Goal: Information Seeking & Learning: Find specific fact

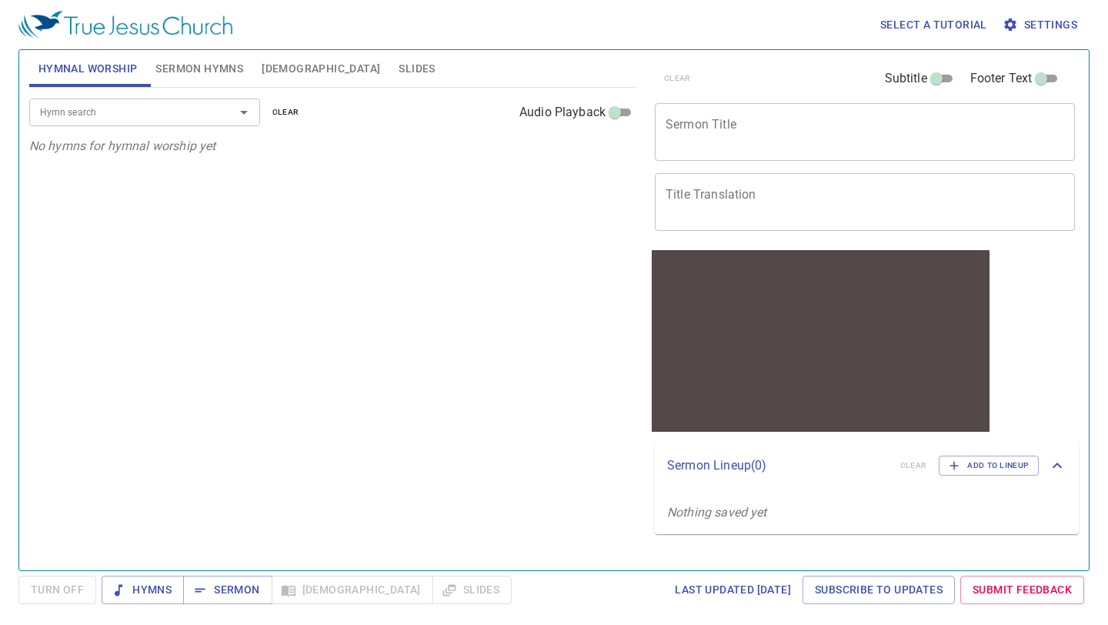
click at [283, 63] on span "[DEMOGRAPHIC_DATA]" at bounding box center [321, 68] width 118 height 19
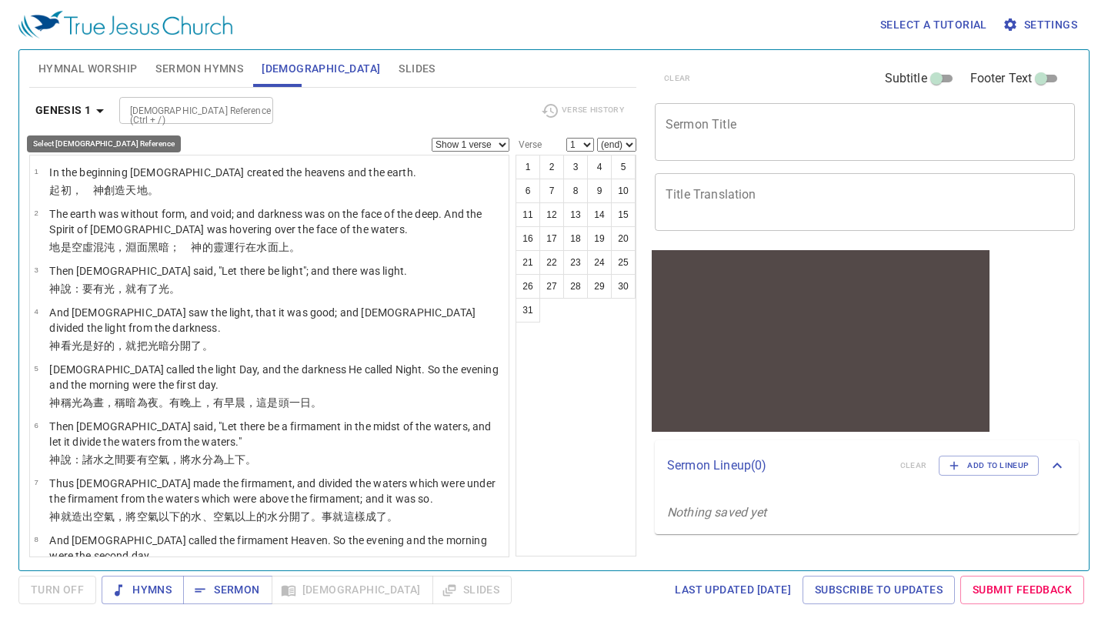
click at [98, 110] on icon "button" at bounding box center [100, 111] width 8 height 4
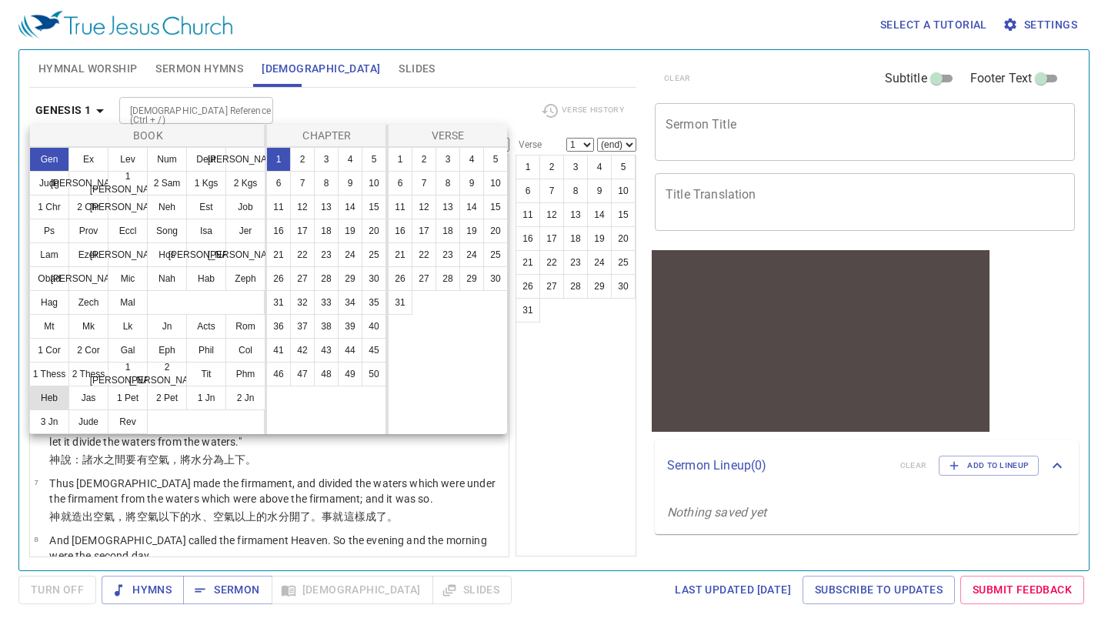
click at [54, 397] on button "Heb" at bounding box center [49, 397] width 40 height 25
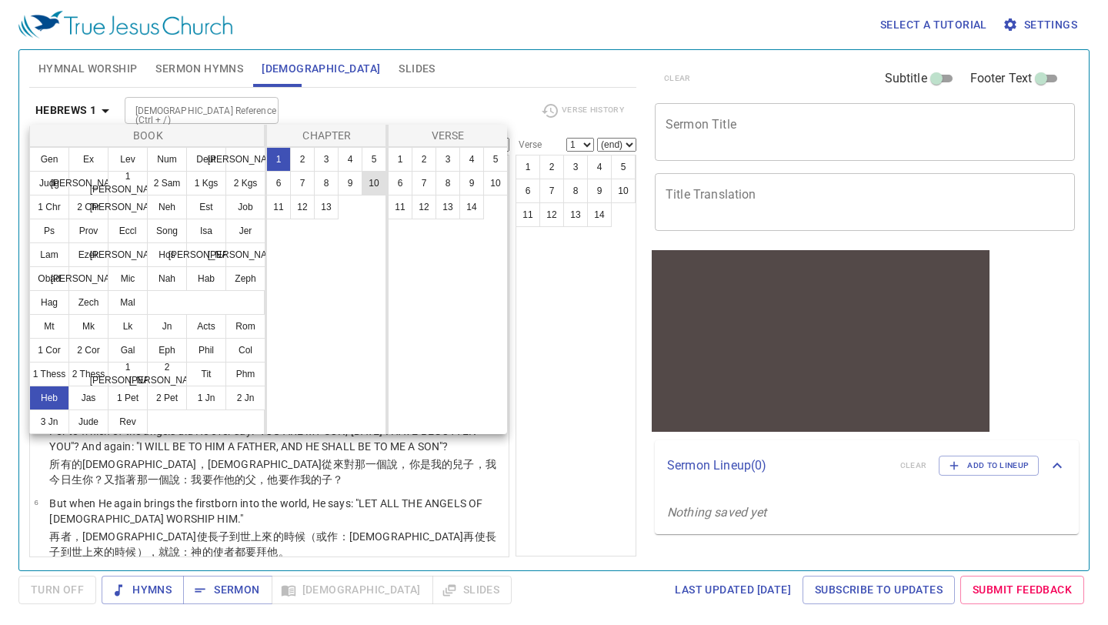
click at [377, 185] on button "10" at bounding box center [374, 183] width 25 height 25
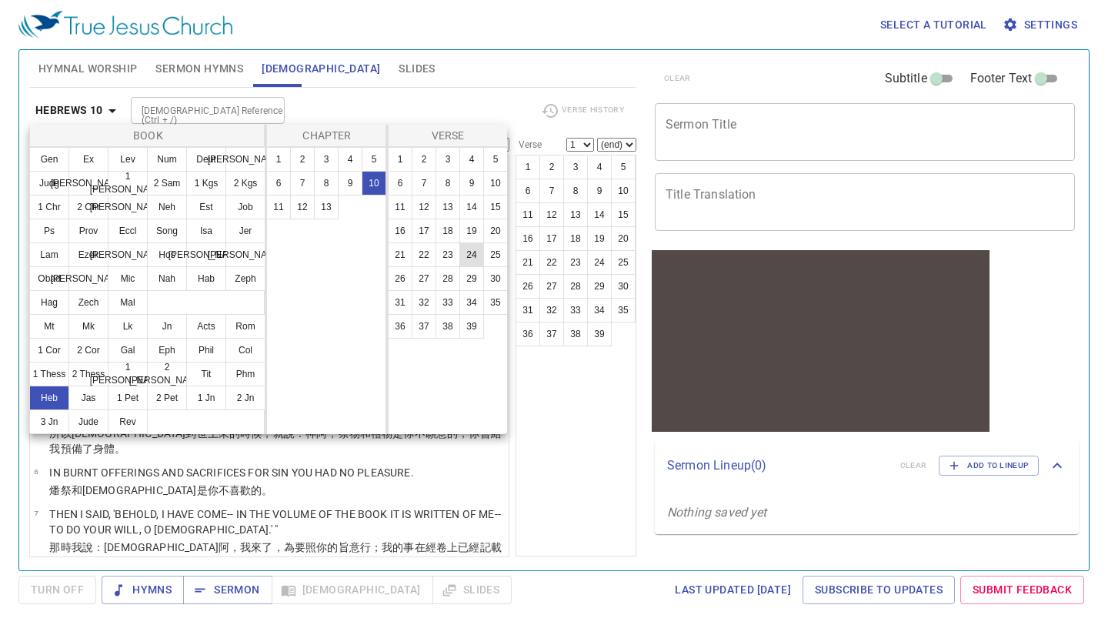
click at [467, 246] on button "24" at bounding box center [471, 254] width 25 height 25
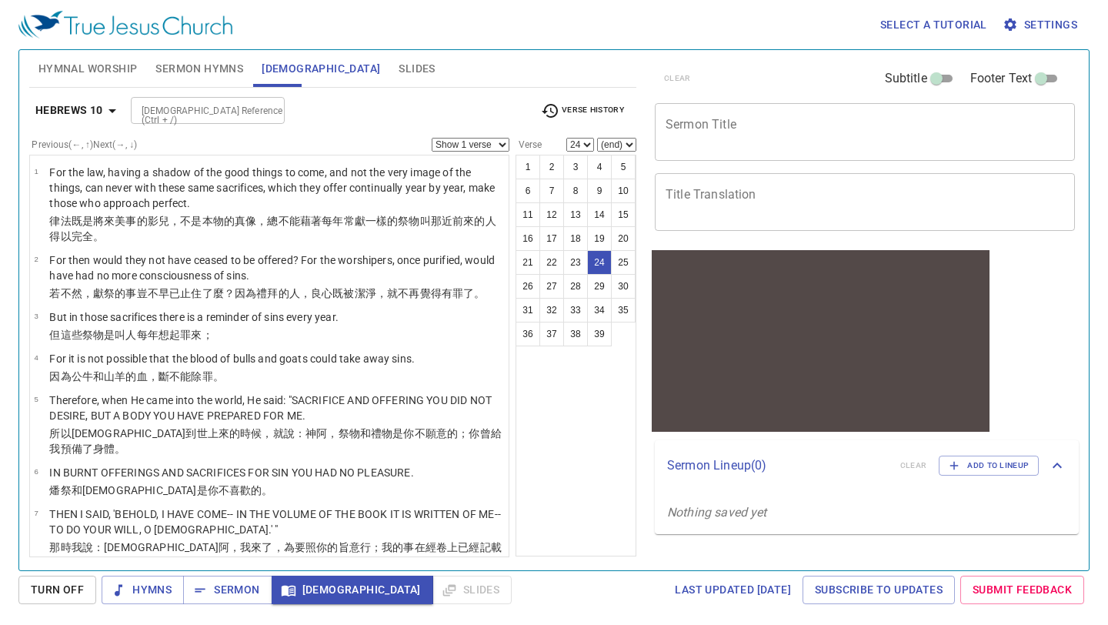
scroll to position [1075, 0]
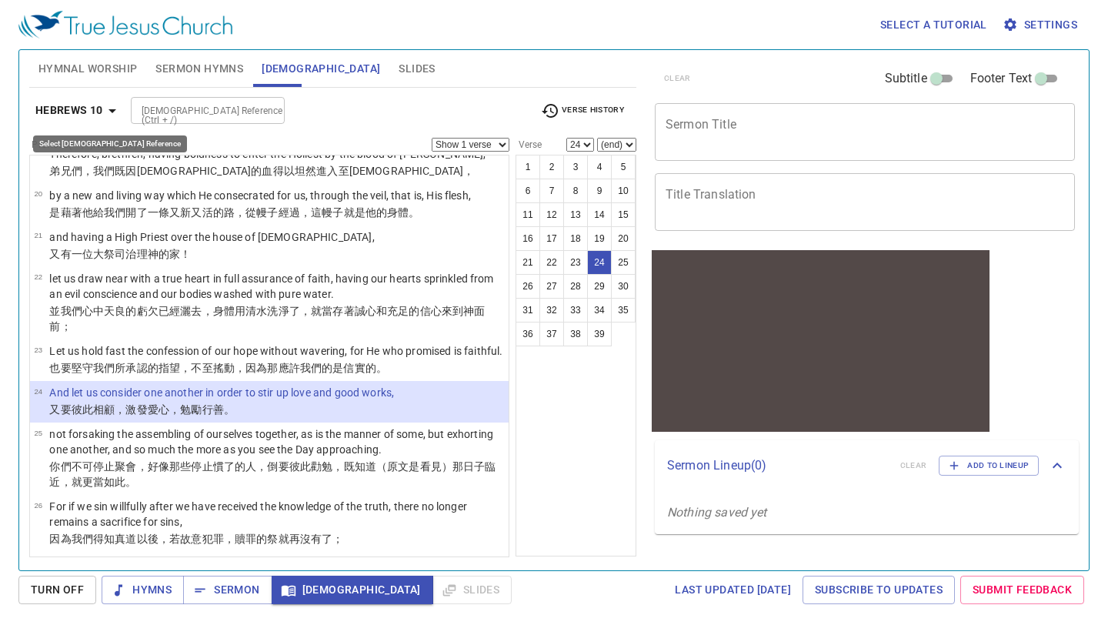
click at [114, 114] on icon "button" at bounding box center [112, 111] width 18 height 18
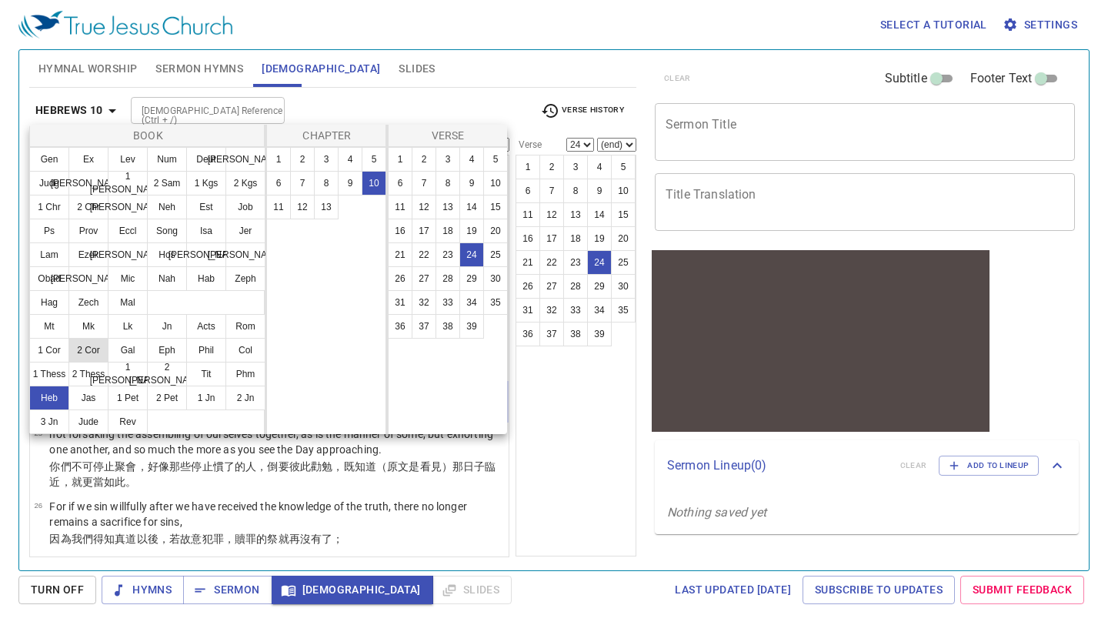
click at [88, 349] on button "2 Cor" at bounding box center [88, 350] width 40 height 25
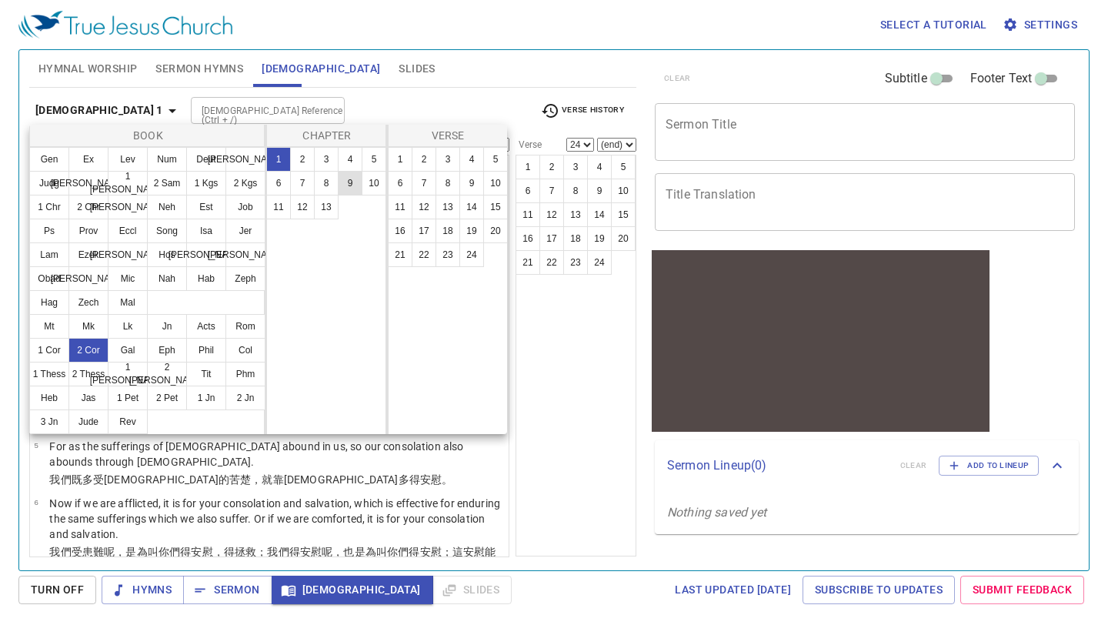
click at [345, 184] on button "9" at bounding box center [350, 183] width 25 height 25
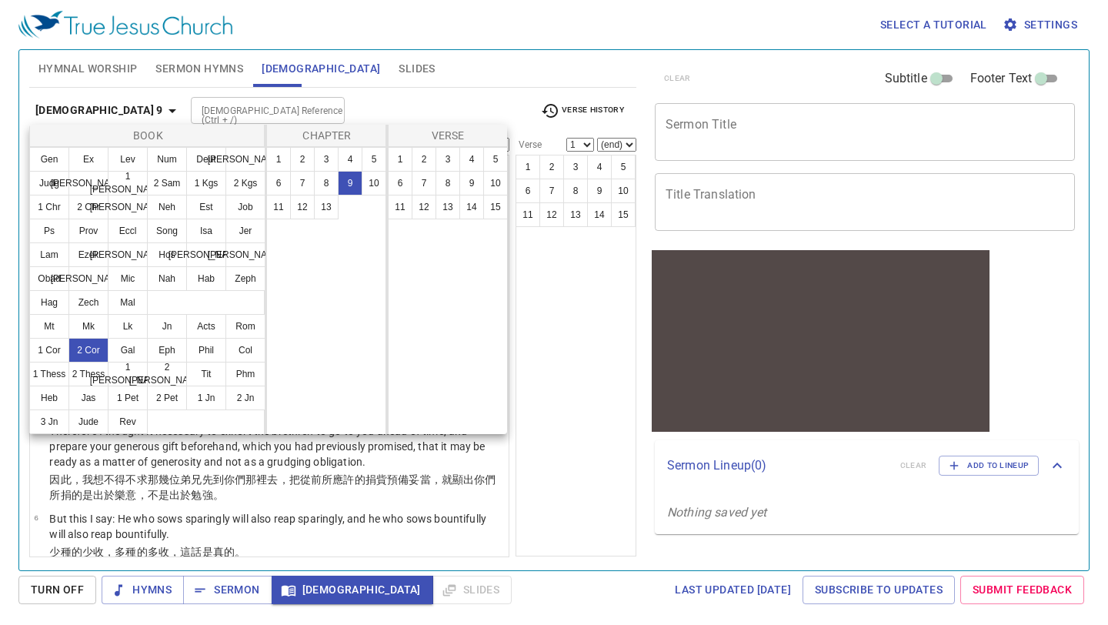
click at [425, 147] on div "1 2 3 4 5 6 7 8 9 10 11 12 13 14 15" at bounding box center [448, 290] width 121 height 287
click at [421, 157] on button "2" at bounding box center [424, 159] width 25 height 25
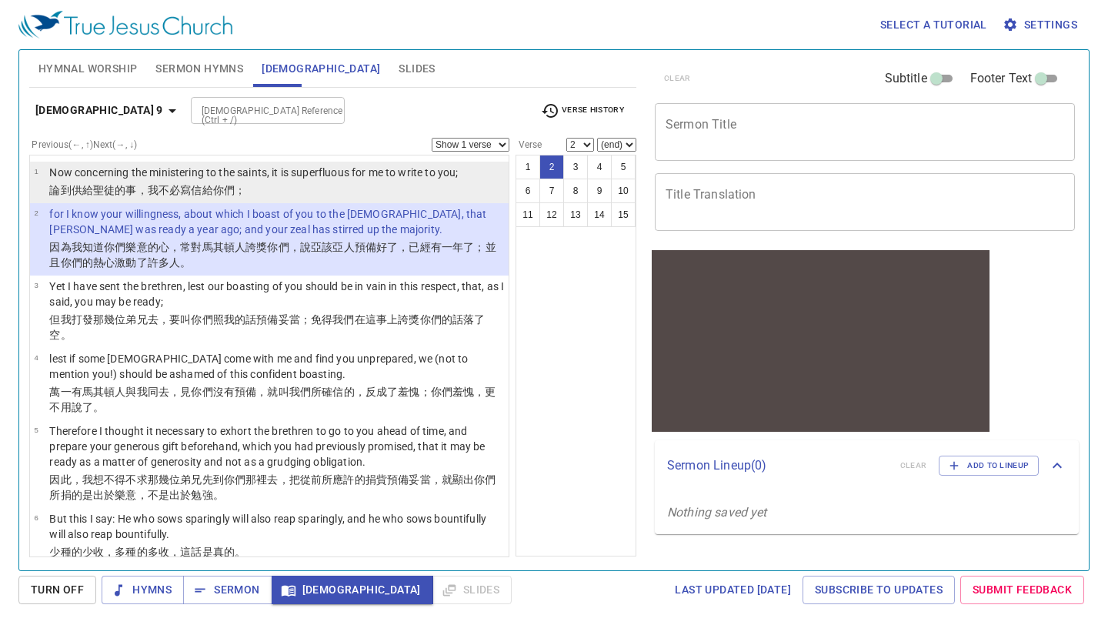
click at [322, 185] on p "論到 供給 [DEMOGRAPHIC_DATA] 的事 ，我 不必 寫信 給你們 ；" at bounding box center [253, 189] width 408 height 15
select select "1"
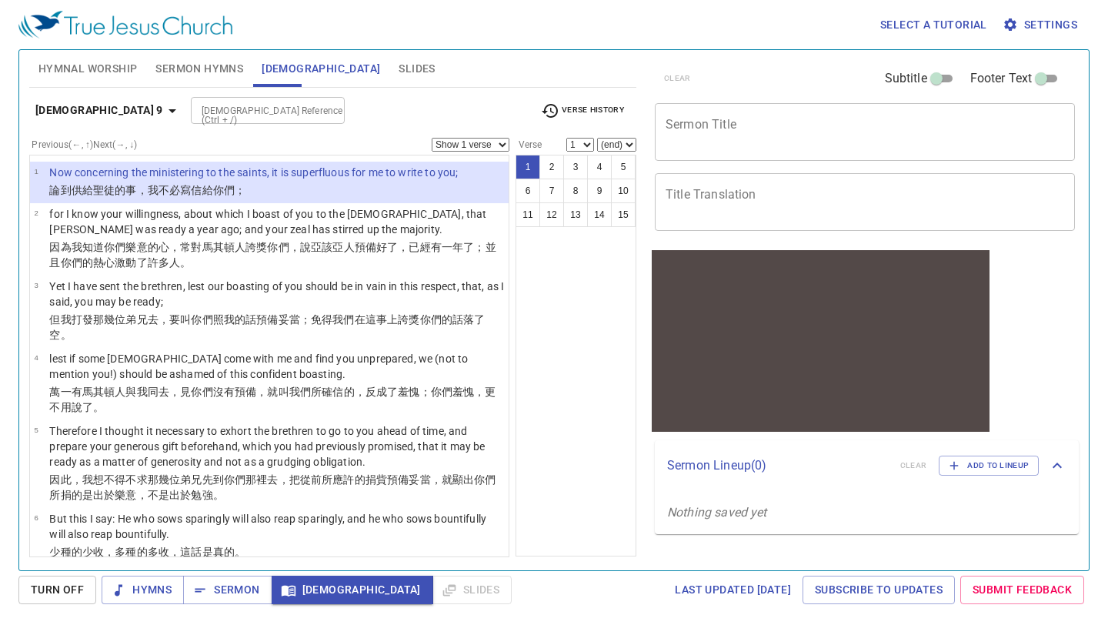
click at [503, 143] on select "Show 1 verse Show 2 verses Show 3 verses Show 4 verses Show 5 verses" at bounding box center [471, 145] width 78 height 14
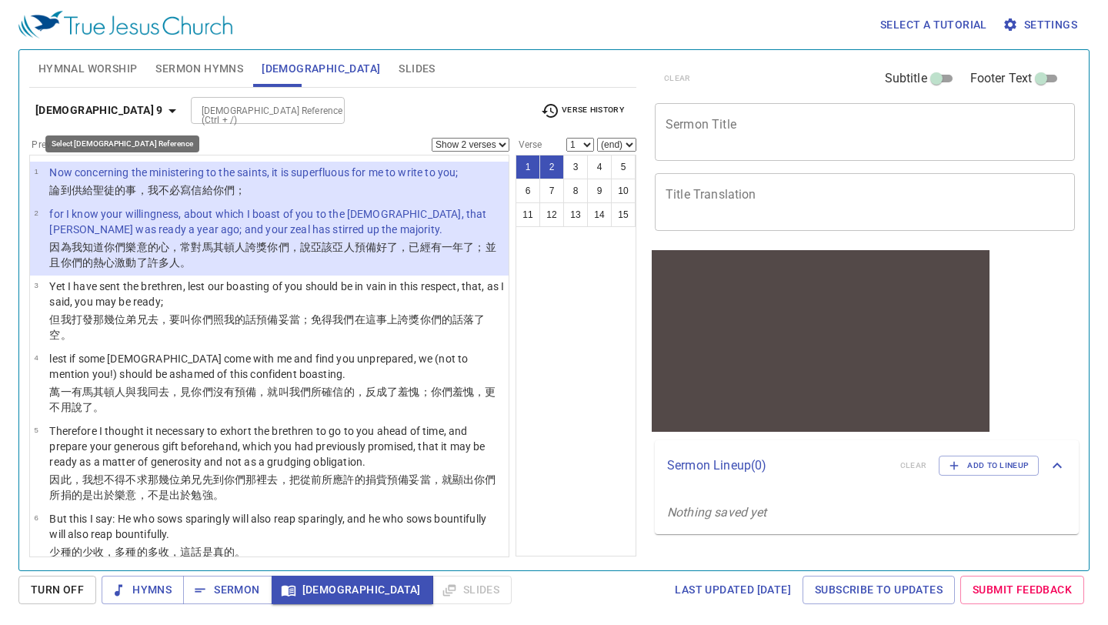
click at [168, 110] on icon "button" at bounding box center [172, 111] width 8 height 4
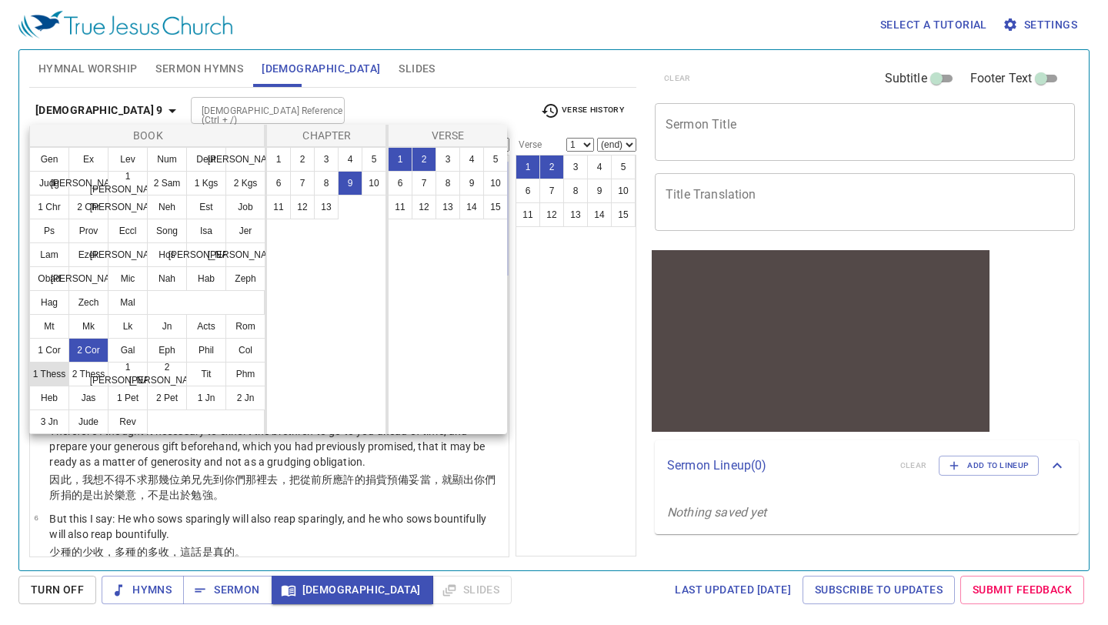
click at [57, 370] on button "1 Thess" at bounding box center [49, 374] width 40 height 25
select select "1"
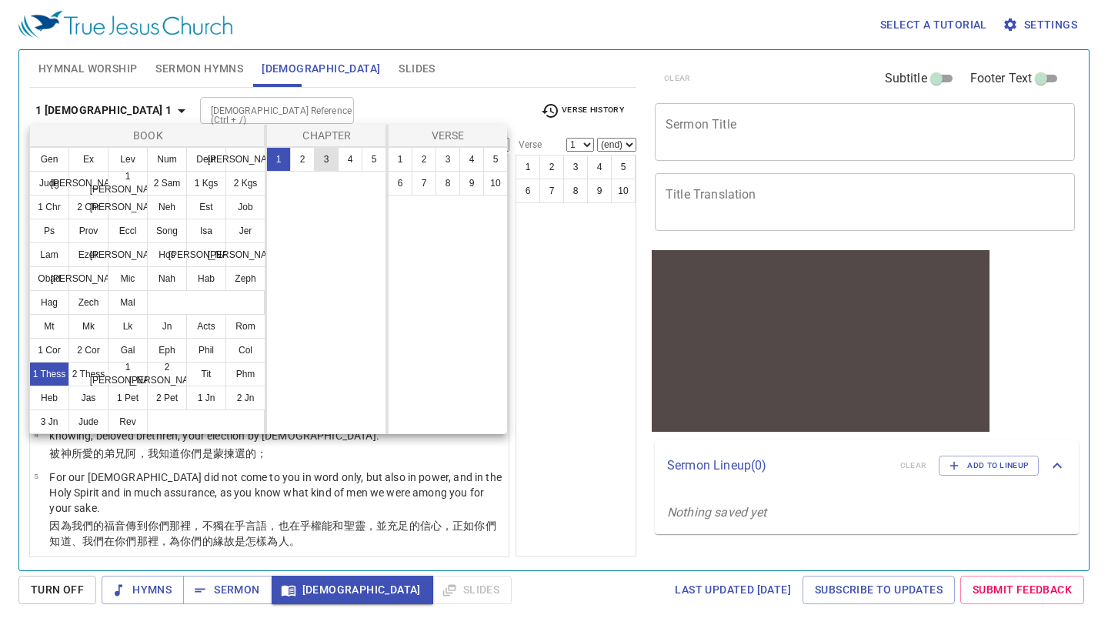
click at [328, 155] on button "3" at bounding box center [326, 159] width 25 height 25
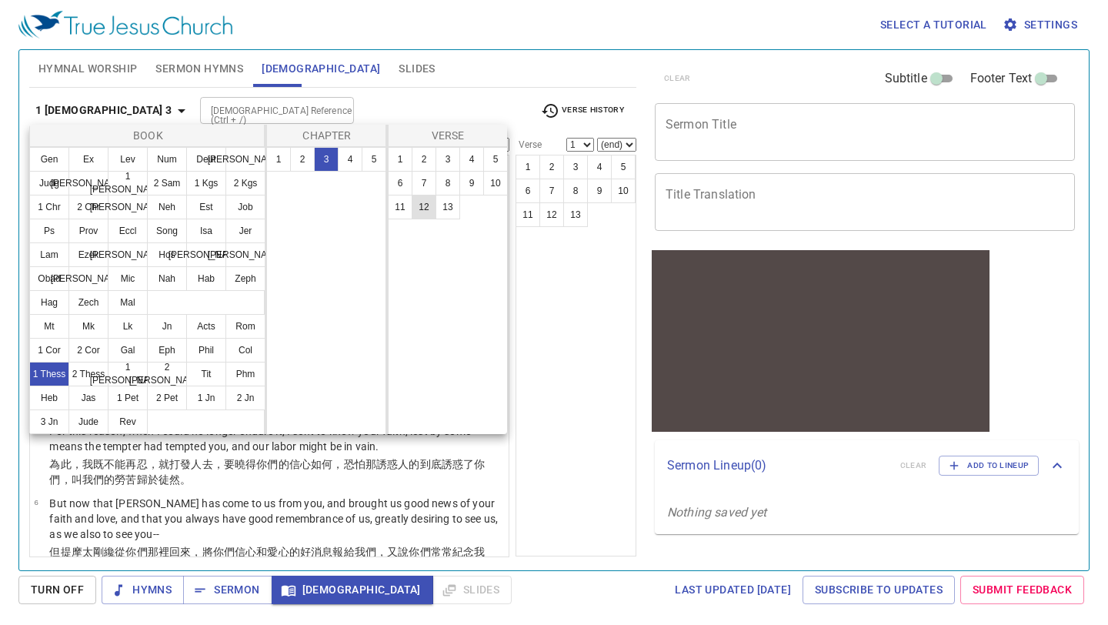
click at [425, 205] on button "12" at bounding box center [424, 207] width 25 height 25
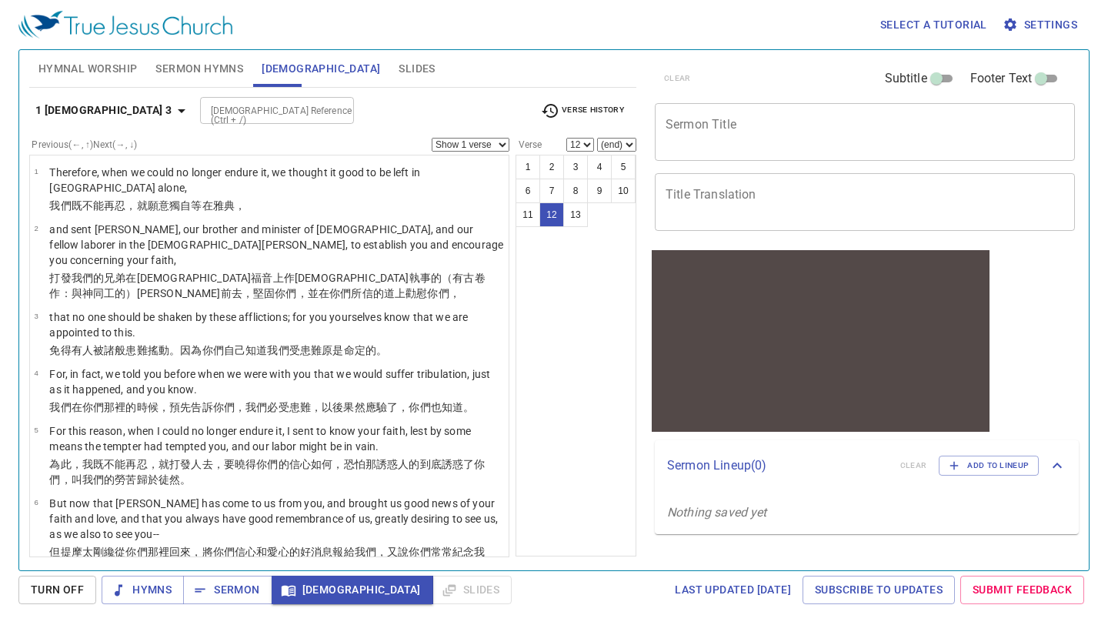
scroll to position [382, 0]
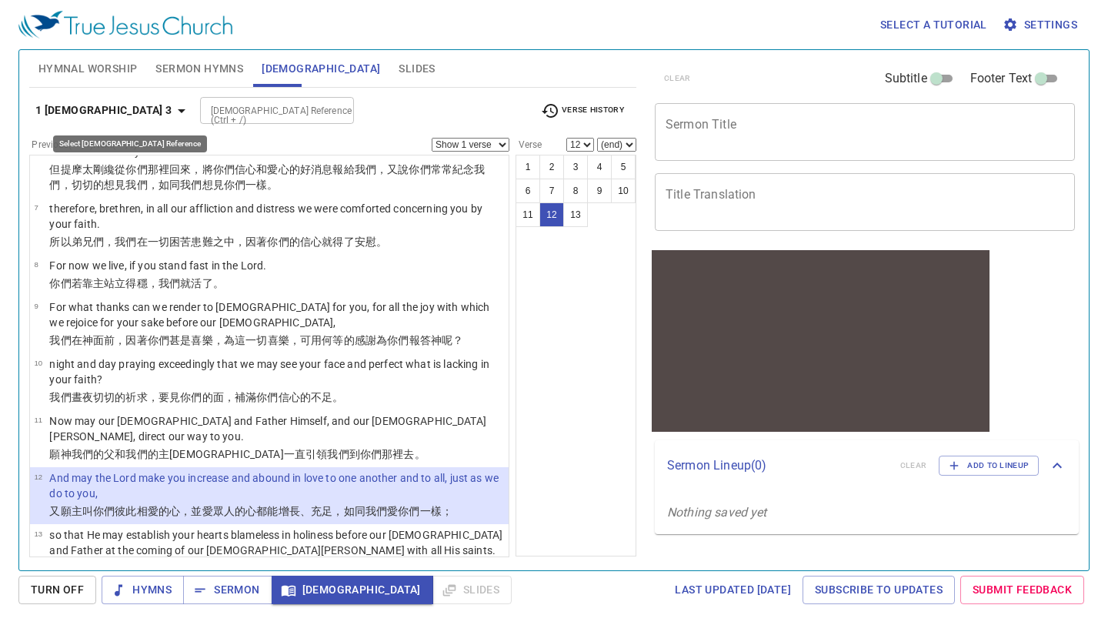
click at [172, 112] on icon "button" at bounding box center [181, 111] width 18 height 18
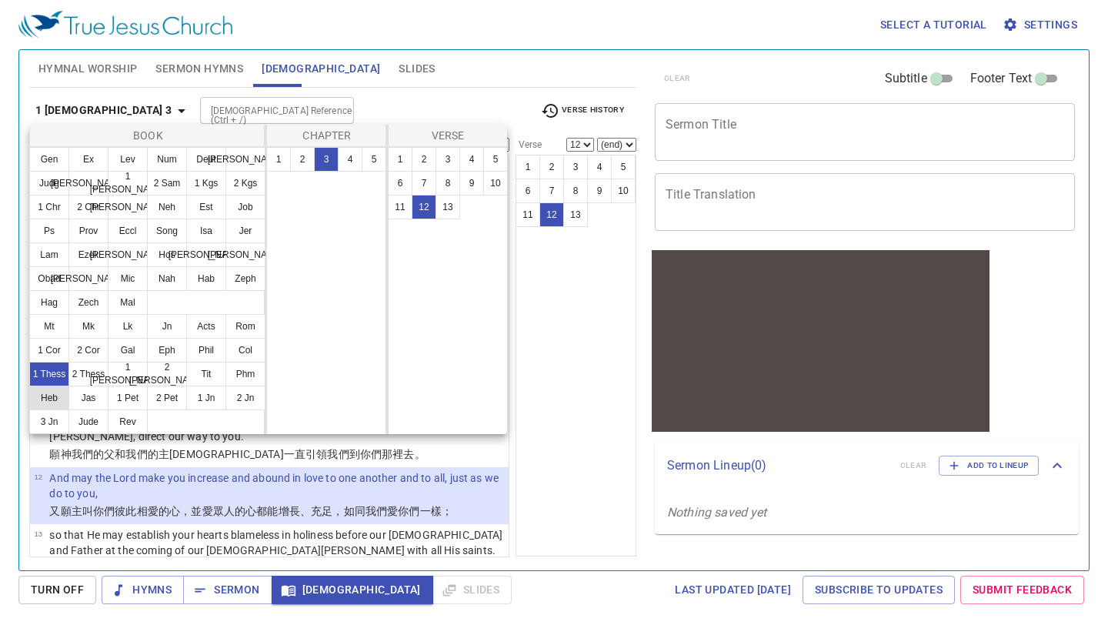
click at [50, 398] on button "Heb" at bounding box center [49, 397] width 40 height 25
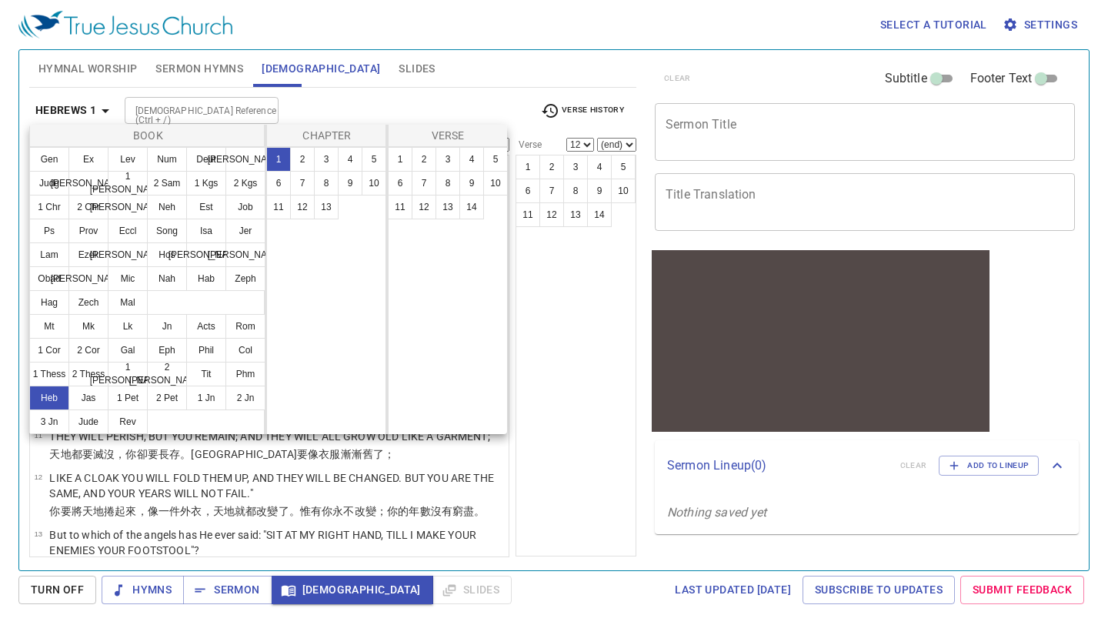
scroll to position [0, 0]
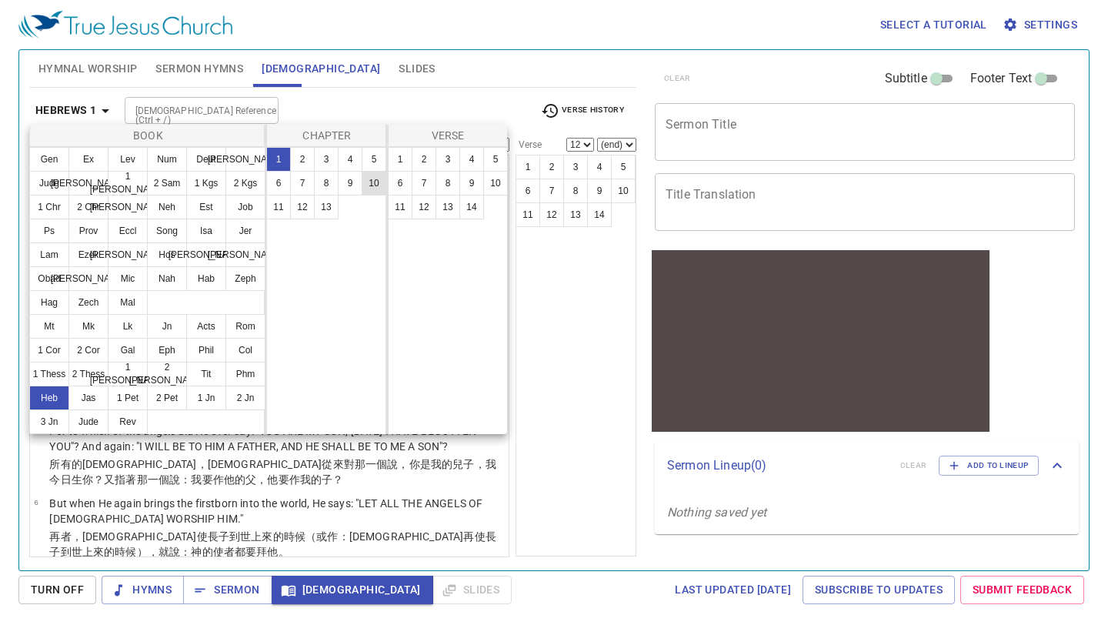
click at [375, 177] on button "10" at bounding box center [374, 183] width 25 height 25
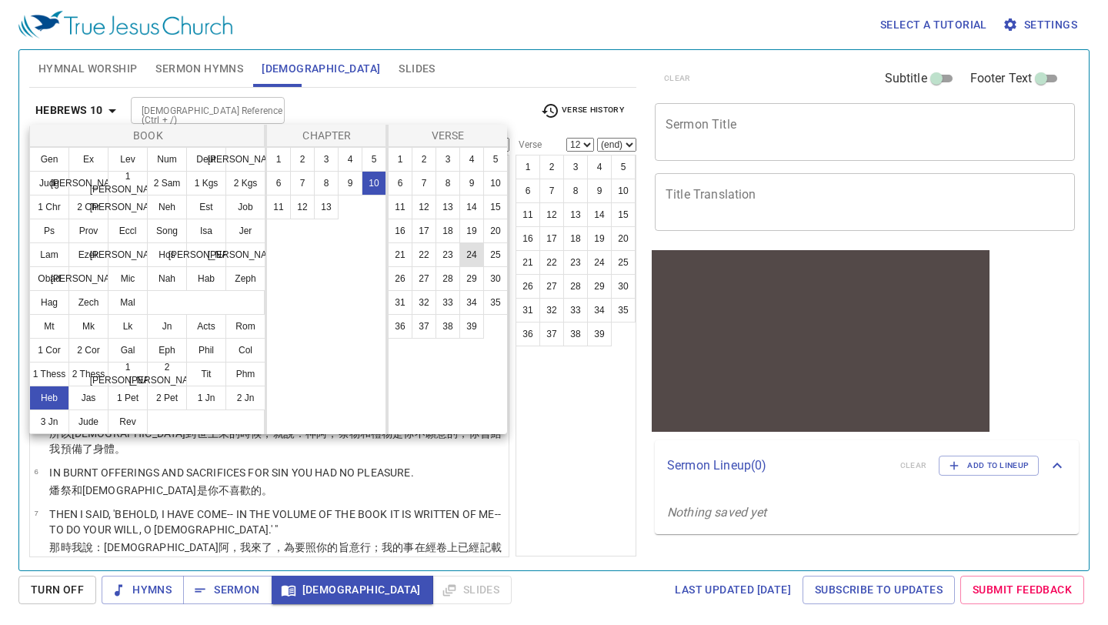
click at [468, 249] on button "24" at bounding box center [471, 254] width 25 height 25
select select "24"
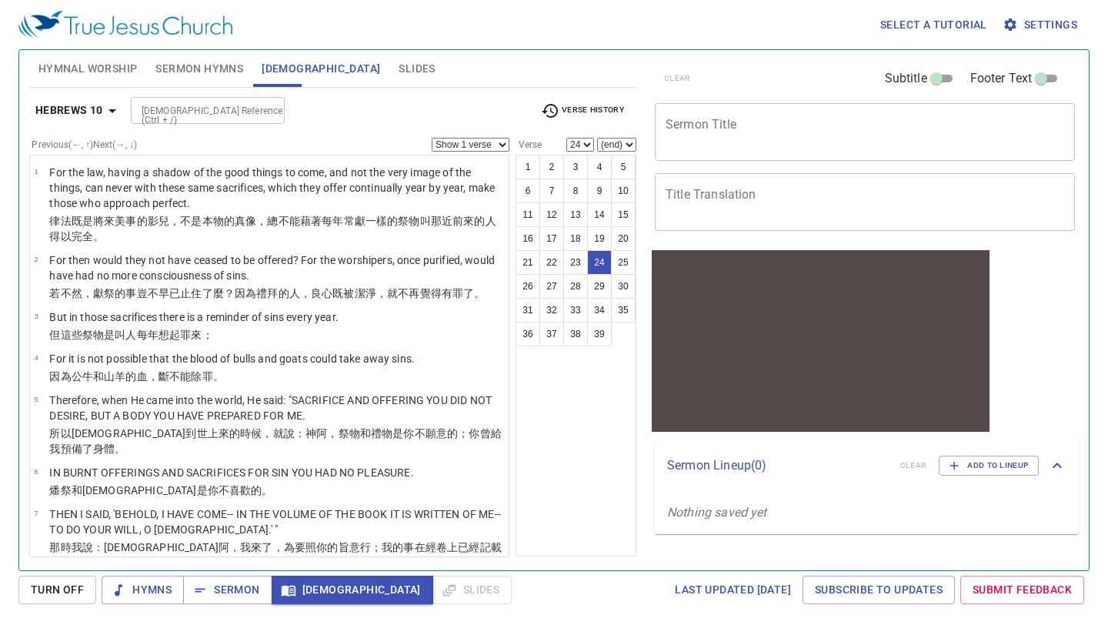
scroll to position [1075, 0]
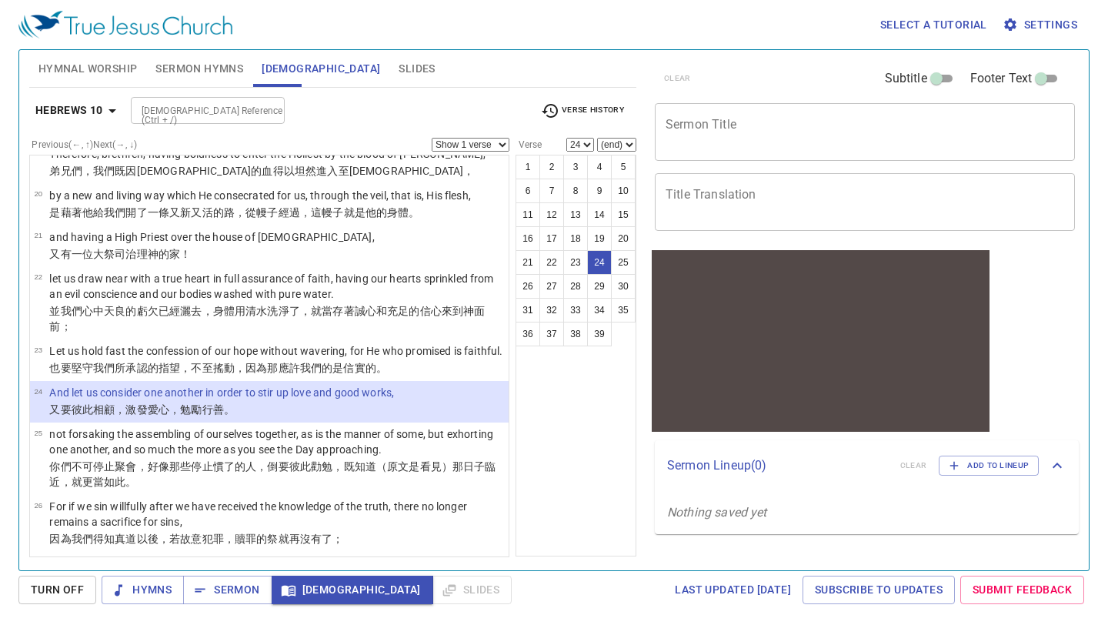
click at [507, 148] on select "Show 1 verse Show 2 verses Show 3 verses Show 4 verses Show 5 verses" at bounding box center [471, 145] width 78 height 14
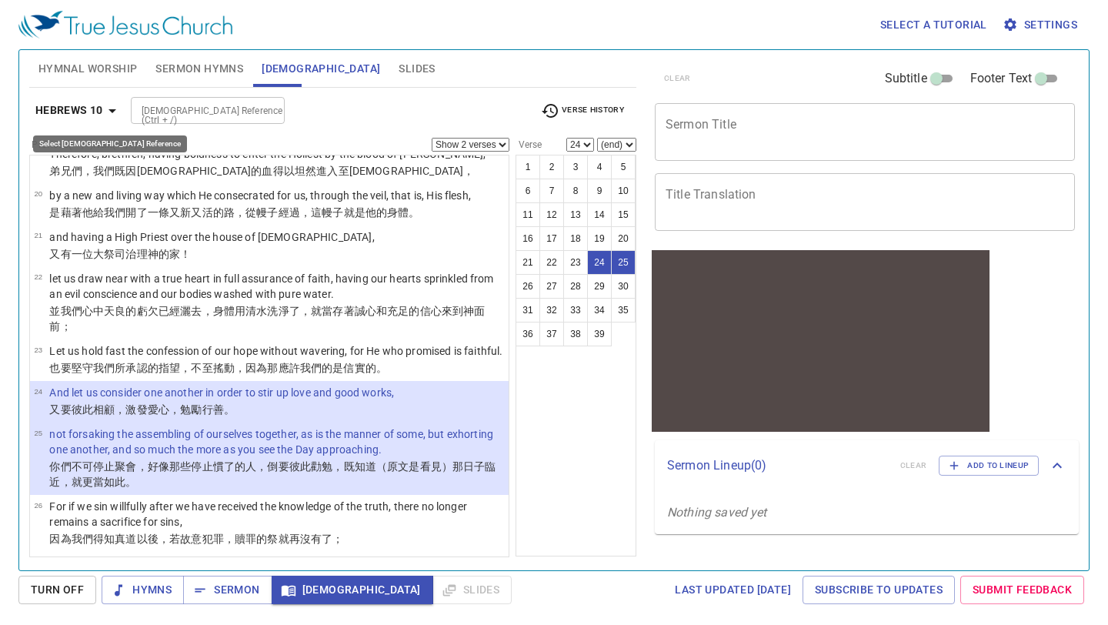
click at [108, 112] on icon "button" at bounding box center [112, 111] width 18 height 18
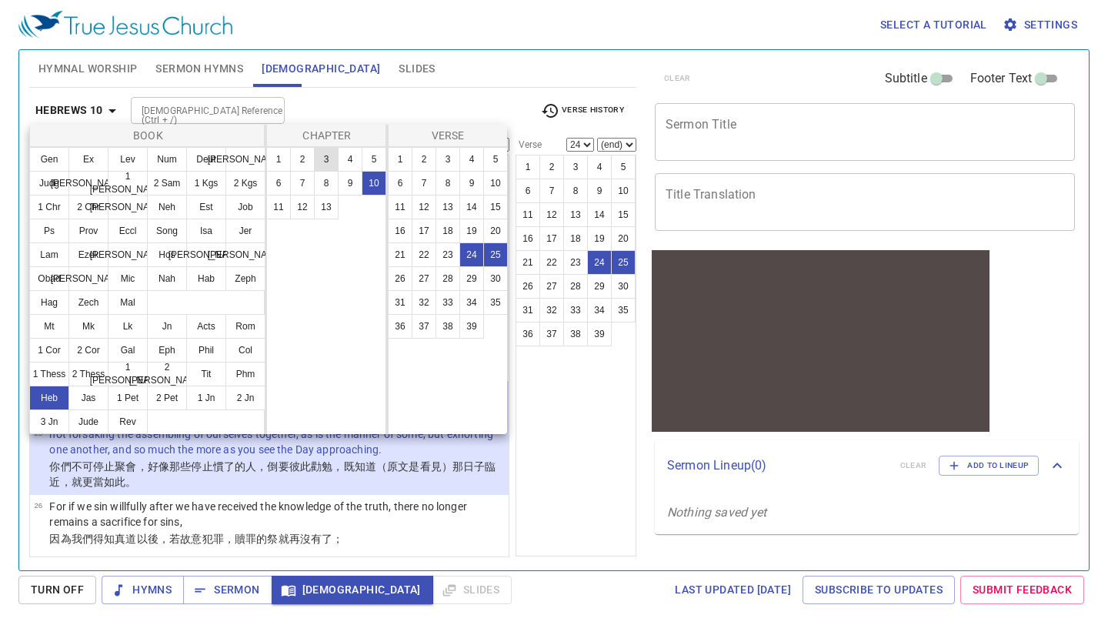
click at [321, 160] on button "3" at bounding box center [326, 159] width 25 height 25
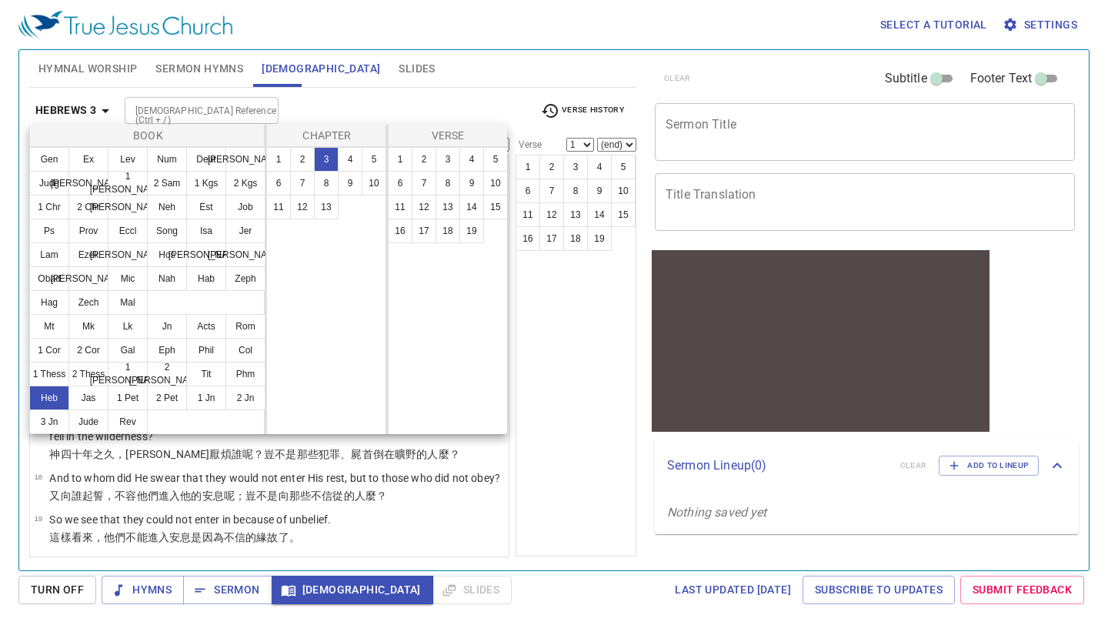
select select "1"
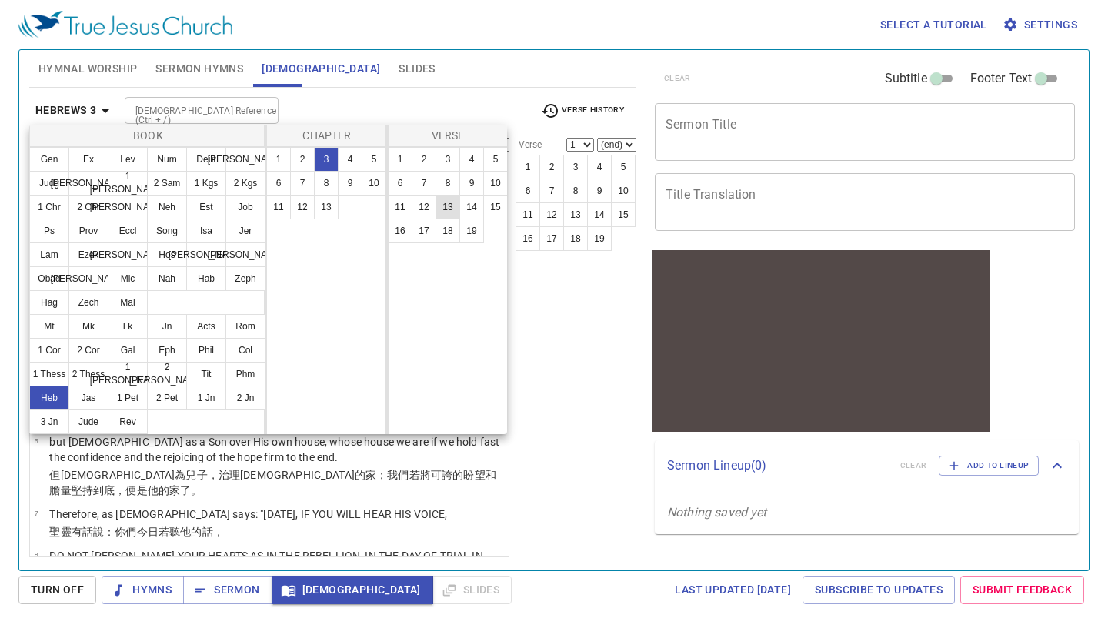
click at [447, 209] on button "13" at bounding box center [447, 207] width 25 height 25
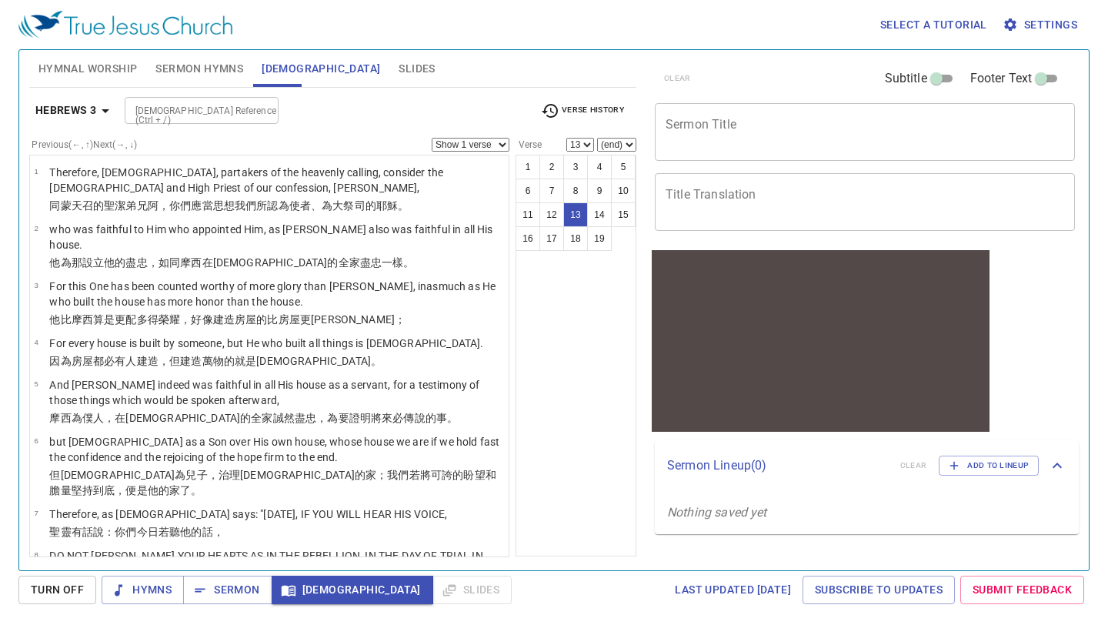
scroll to position [441, 0]
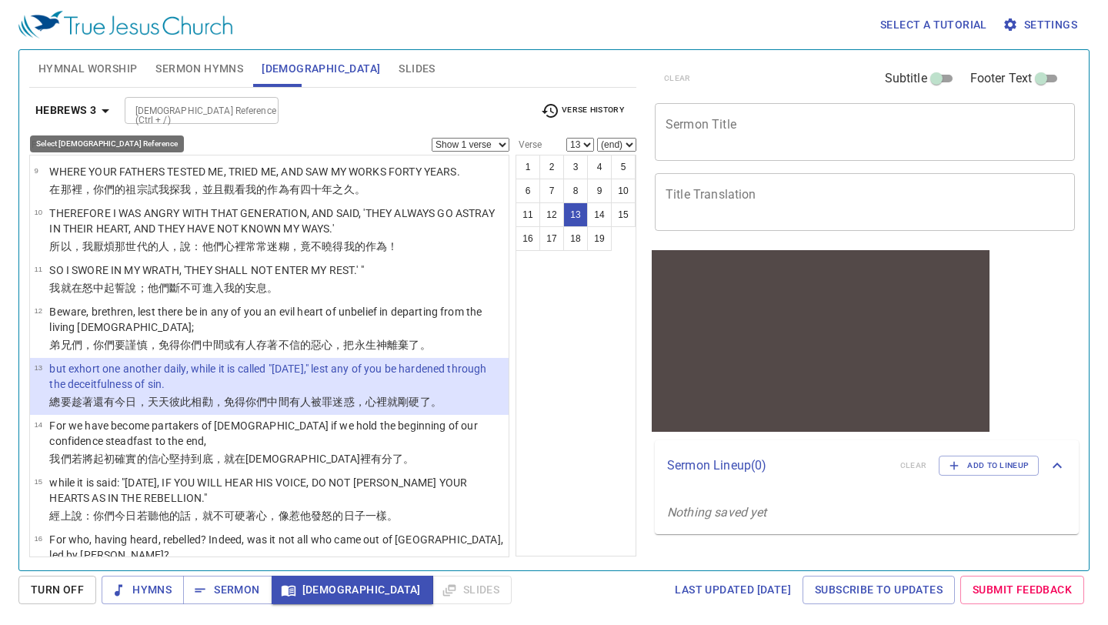
click at [102, 107] on icon "button" at bounding box center [105, 111] width 18 height 18
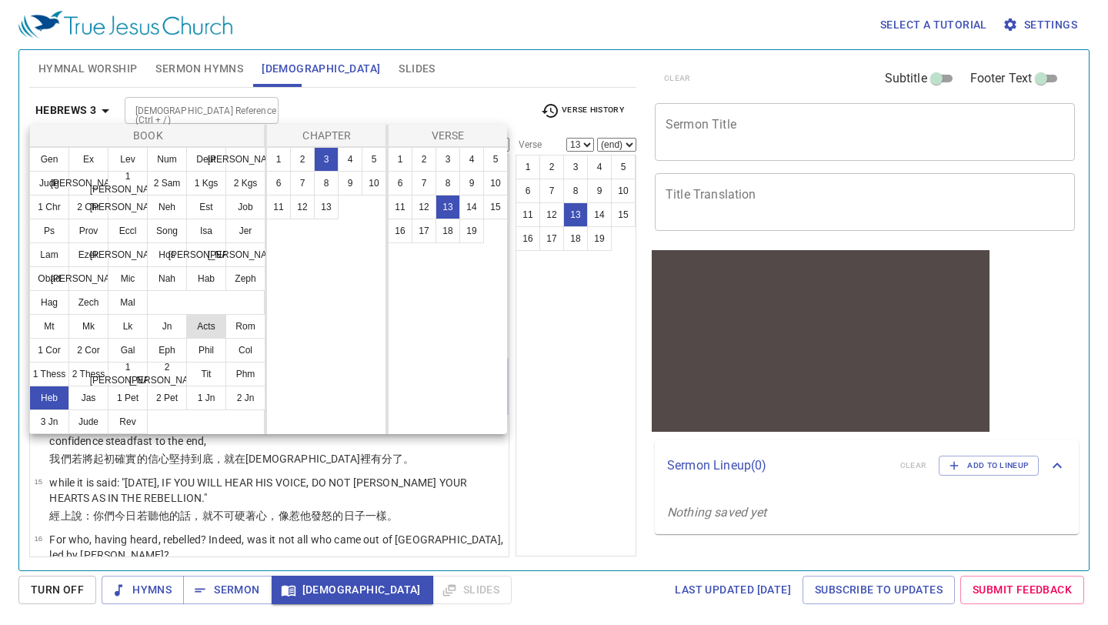
click at [207, 327] on button "Acts" at bounding box center [206, 326] width 40 height 25
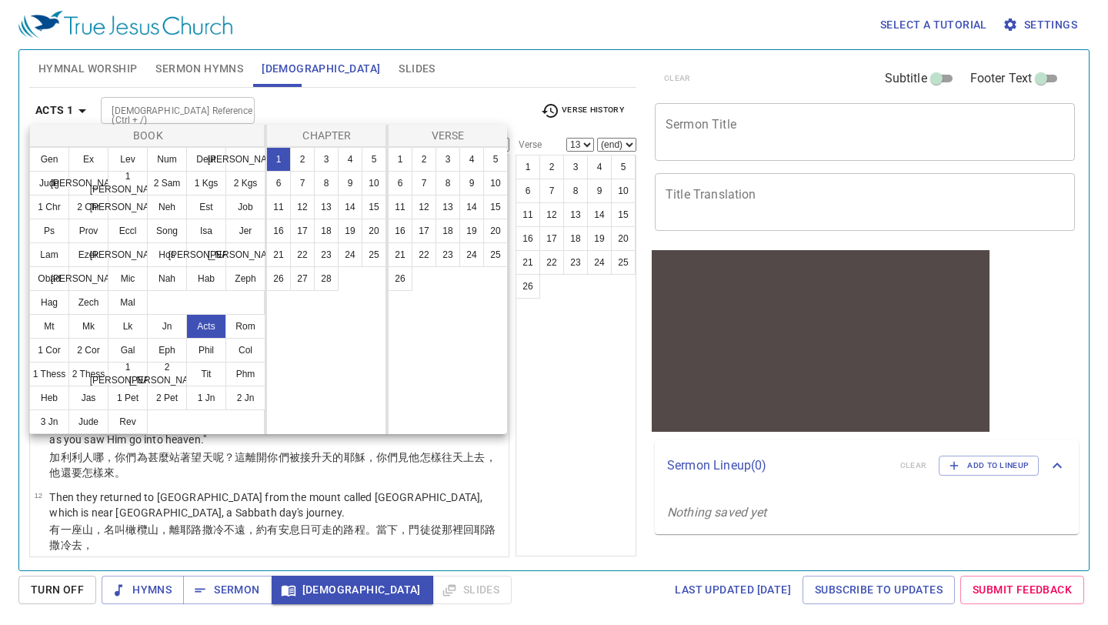
scroll to position [0, 0]
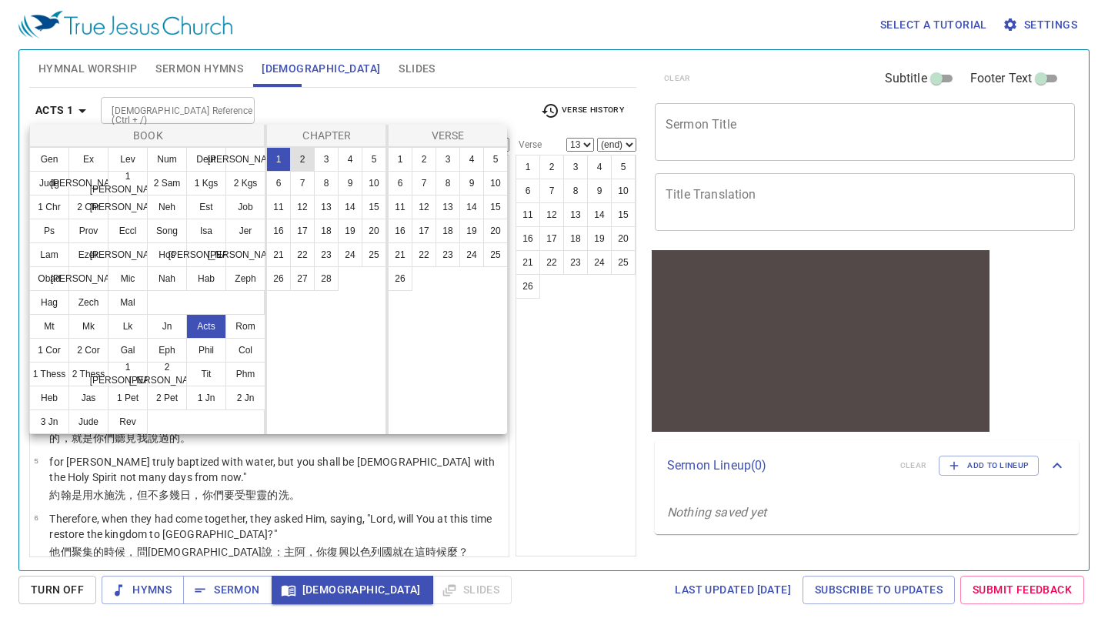
click at [306, 163] on button "2" at bounding box center [302, 159] width 25 height 25
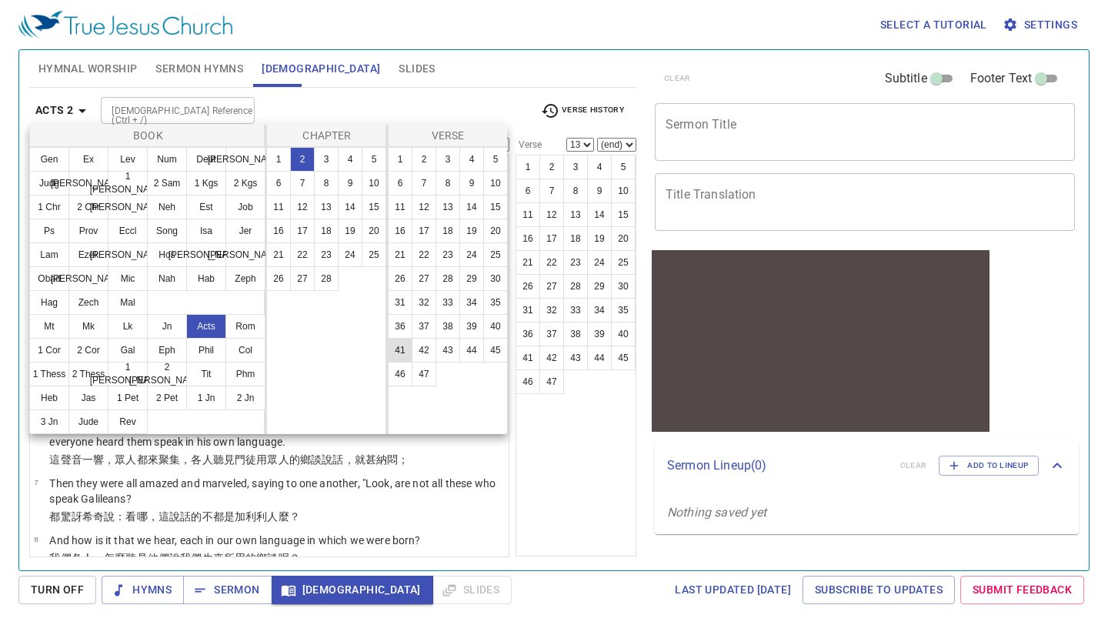
click at [401, 345] on button "41" at bounding box center [400, 350] width 25 height 25
select select "41"
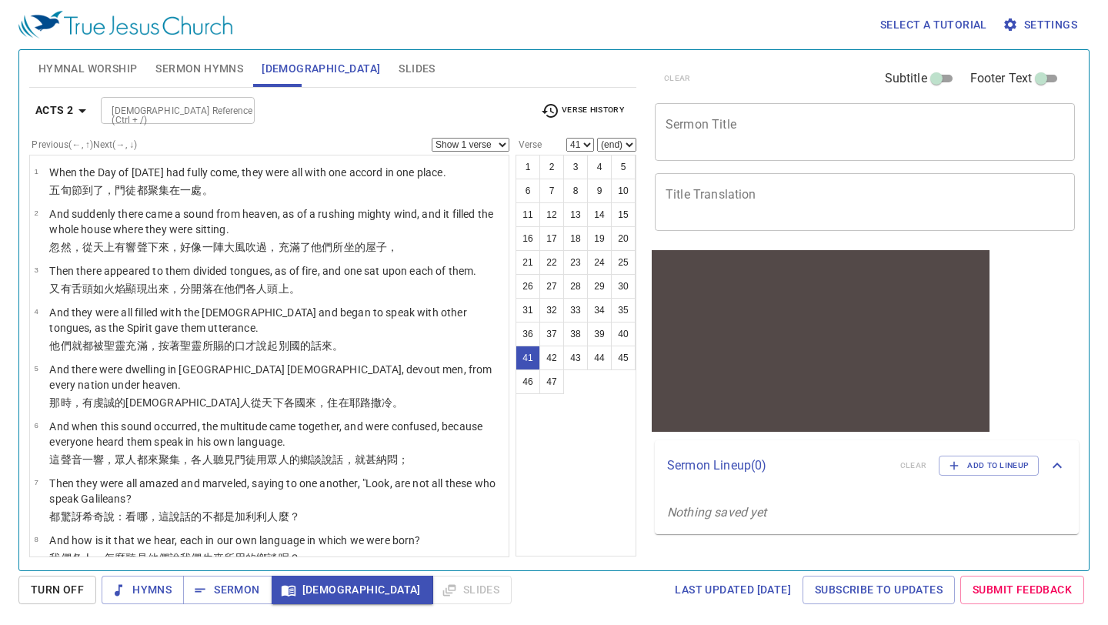
scroll to position [2081, 0]
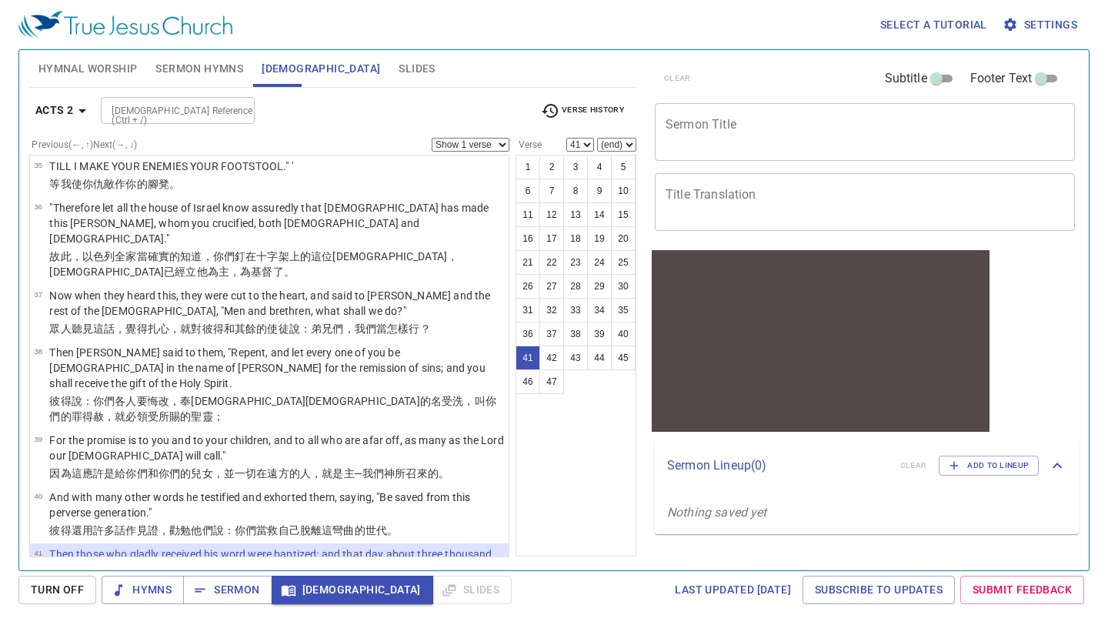
click at [505, 142] on select "Show 1 verse Show 2 verses Show 3 verses Show 4 verses Show 5 verses" at bounding box center [471, 145] width 78 height 14
select select "2"
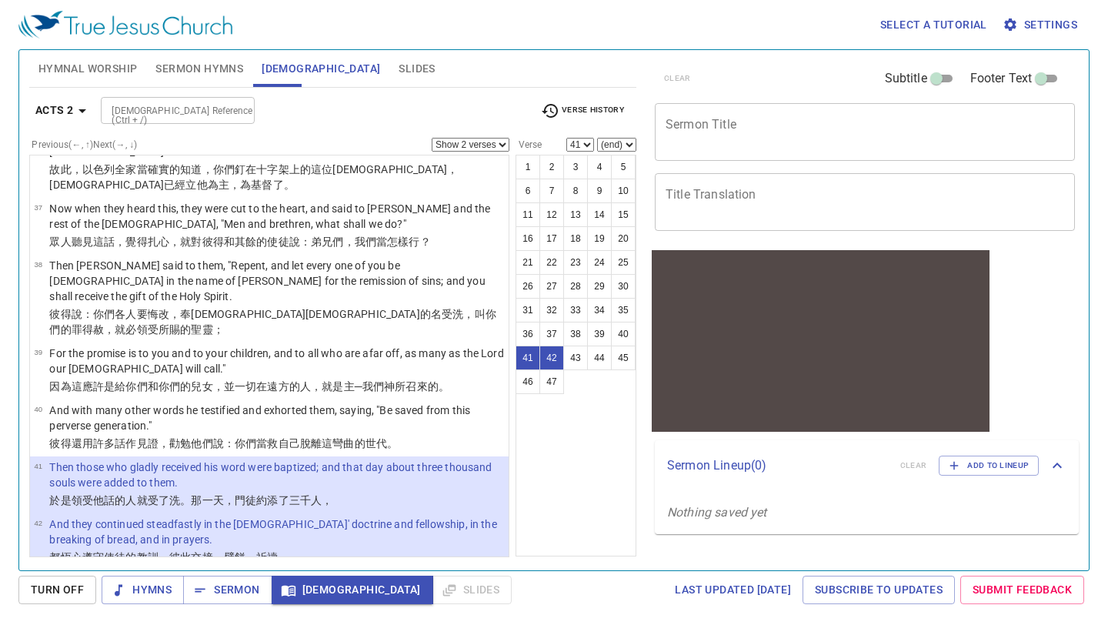
scroll to position [2226, 0]
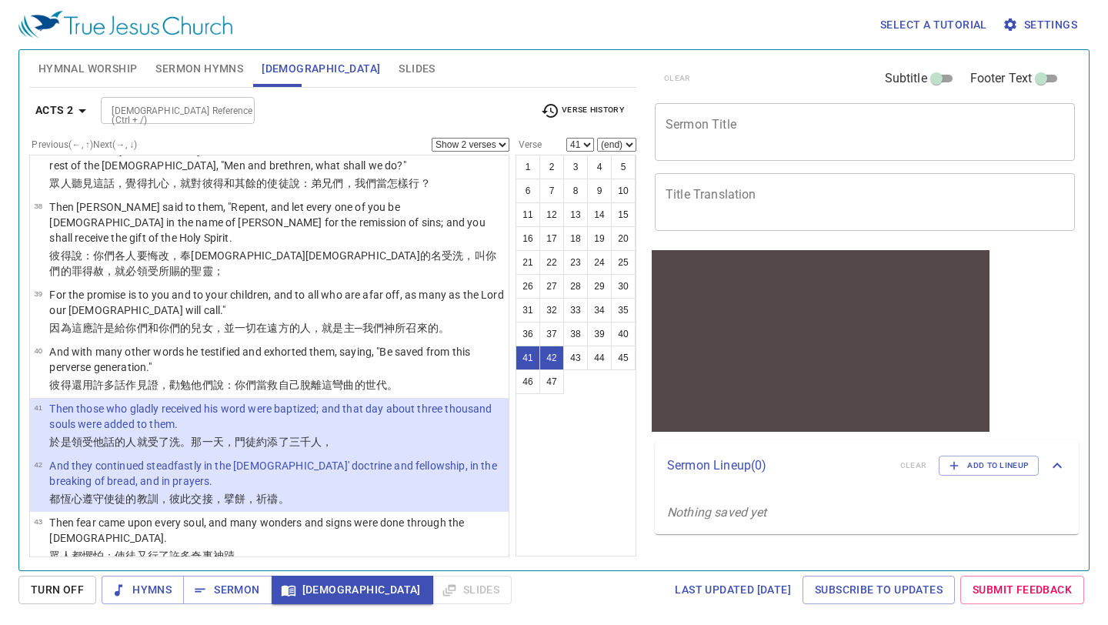
click at [224, 589] on p "信 的人都 在 一處 ，凡物 公 用 ；" at bounding box center [210, 596] width 322 height 15
select select "44"
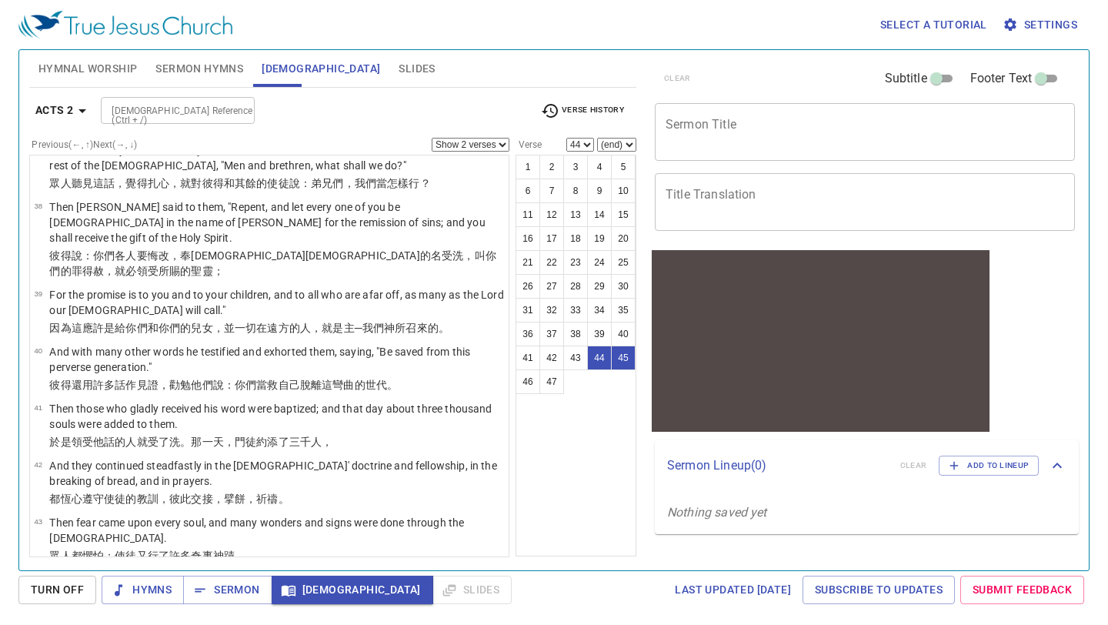
click at [503, 141] on select "Show 1 verse Show 2 verses Show 3 verses Show 4 verses Show 5 verses" at bounding box center [471, 145] width 78 height 14
click at [85, 108] on icon "button" at bounding box center [82, 111] width 18 height 18
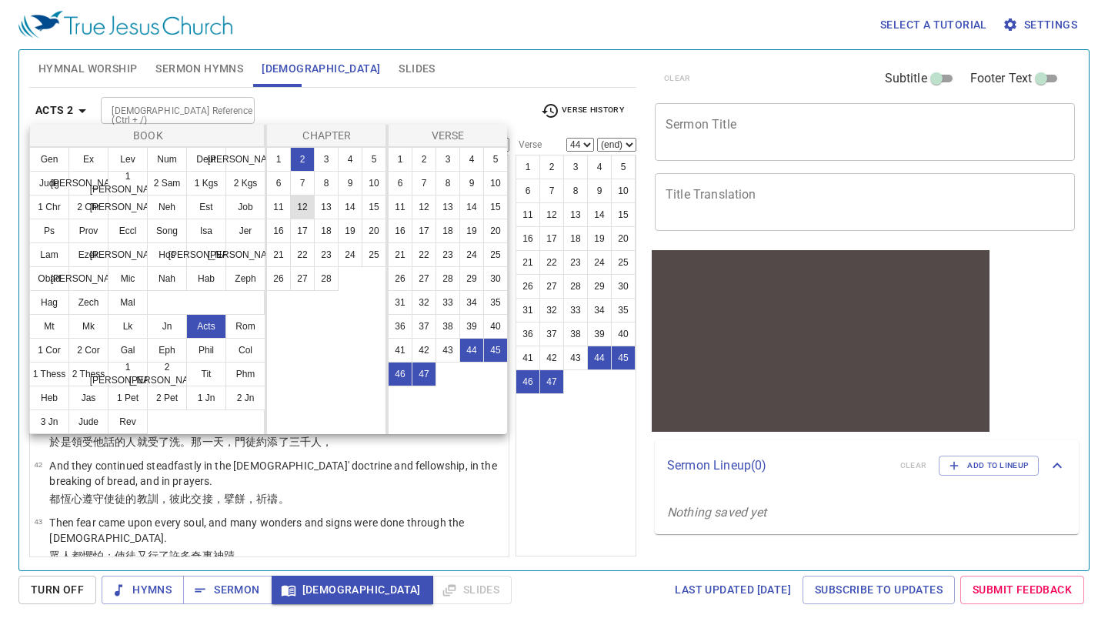
click at [298, 212] on button "12" at bounding box center [302, 207] width 25 height 25
select select "1"
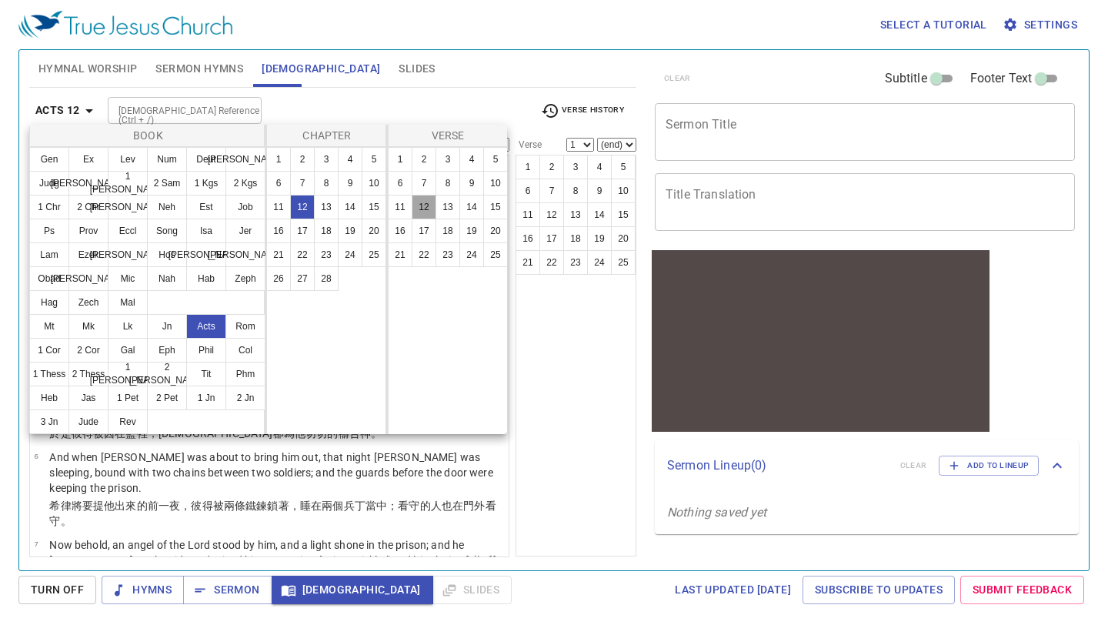
click at [422, 209] on button "12" at bounding box center [424, 207] width 25 height 25
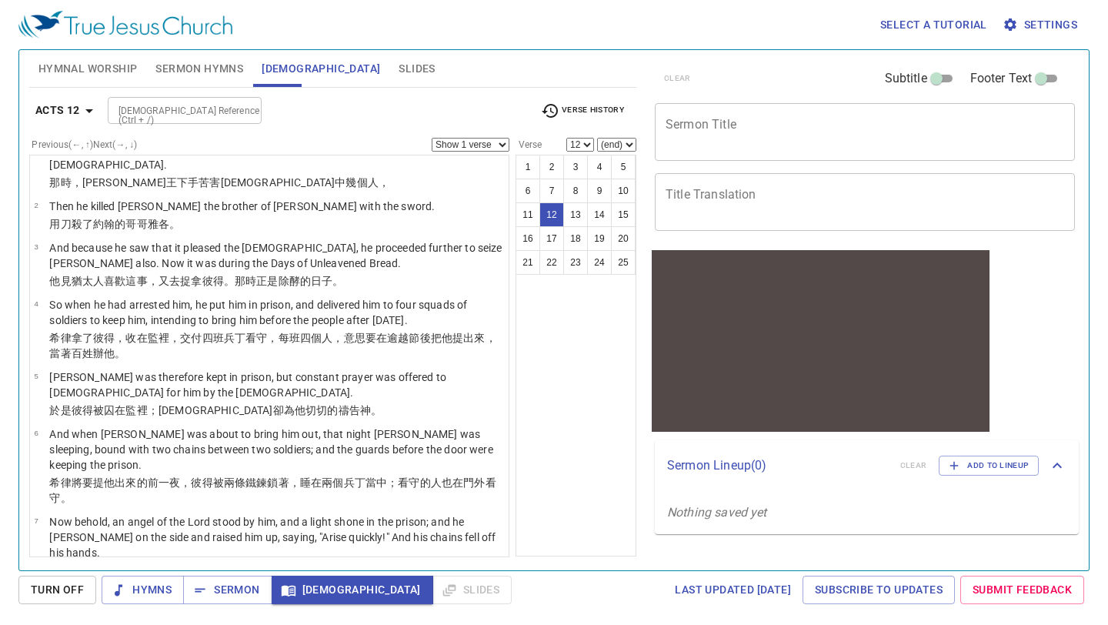
scroll to position [18, 0]
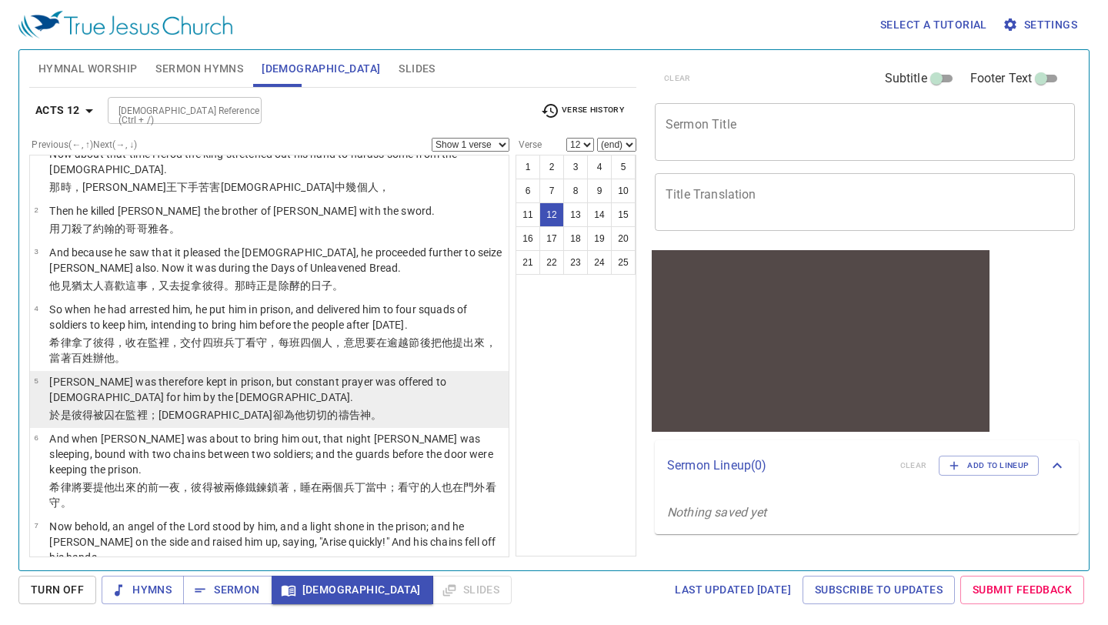
click at [131, 374] on p "[PERSON_NAME] was therefore kept in prison, but constant prayer was offered to …" at bounding box center [276, 389] width 455 height 31
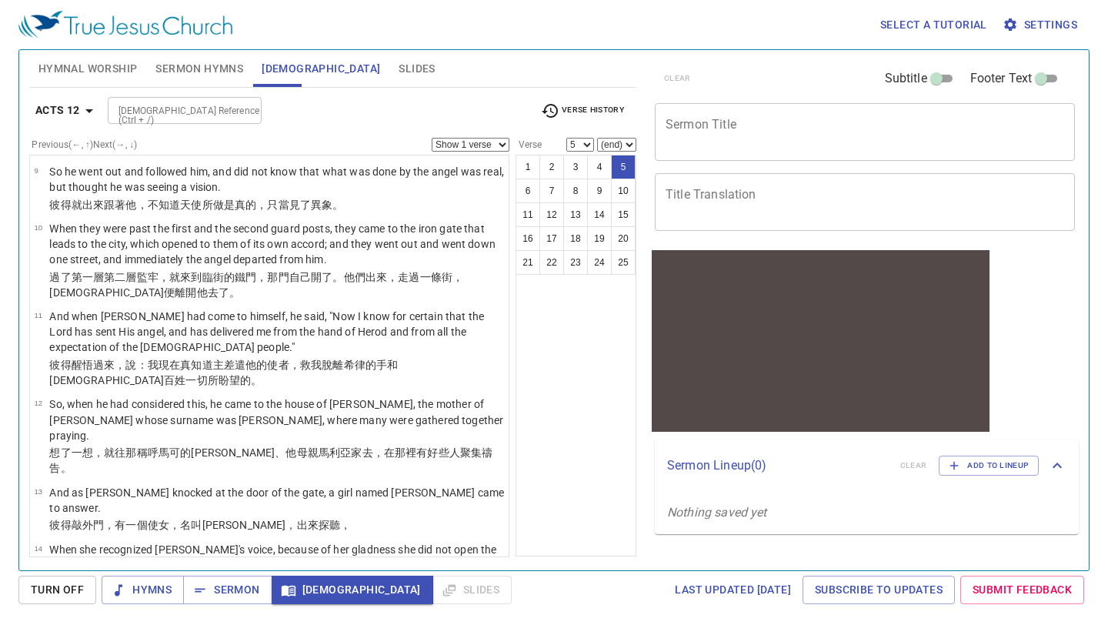
scroll to position [535, 0]
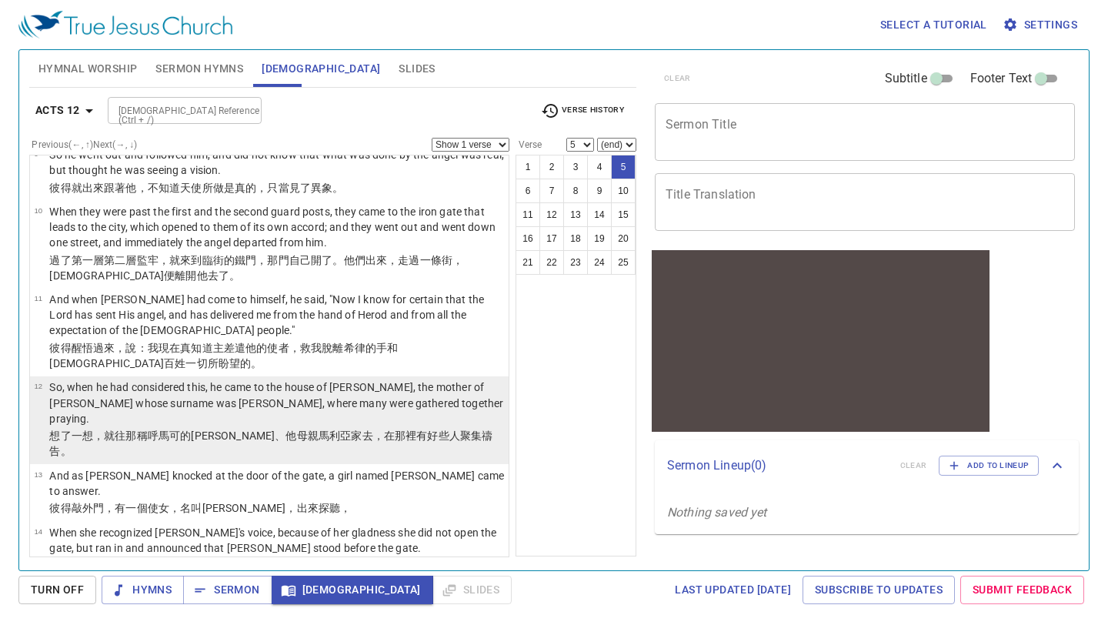
click at [327, 379] on td "So, when he had considered this, he came to the house of [PERSON_NAME], the mot…" at bounding box center [276, 403] width 455 height 48
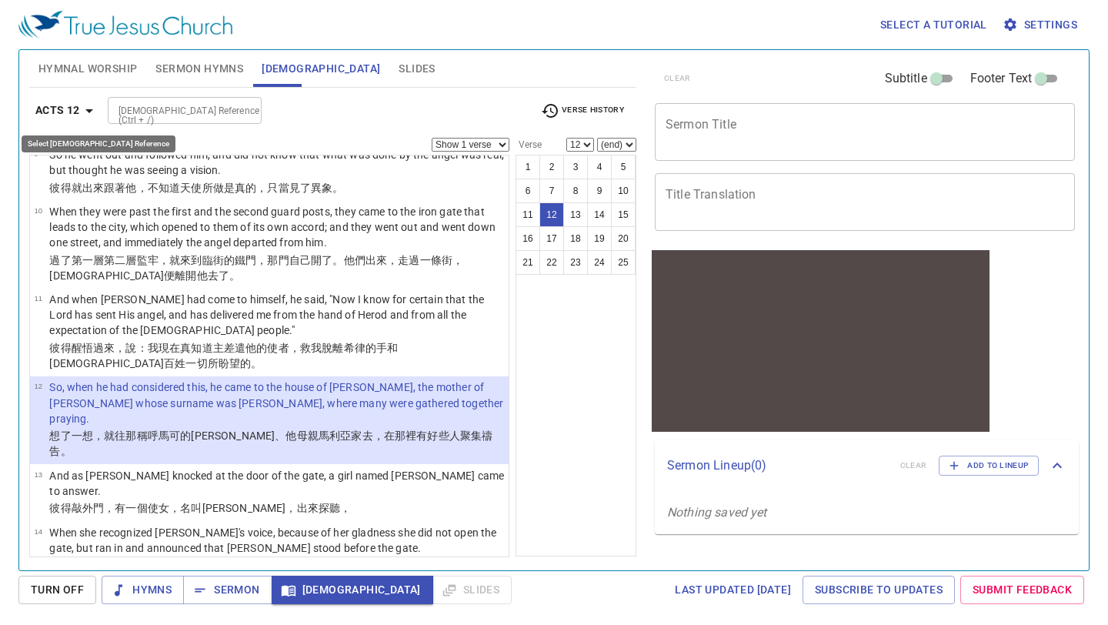
click at [93, 112] on icon "button" at bounding box center [89, 111] width 18 height 18
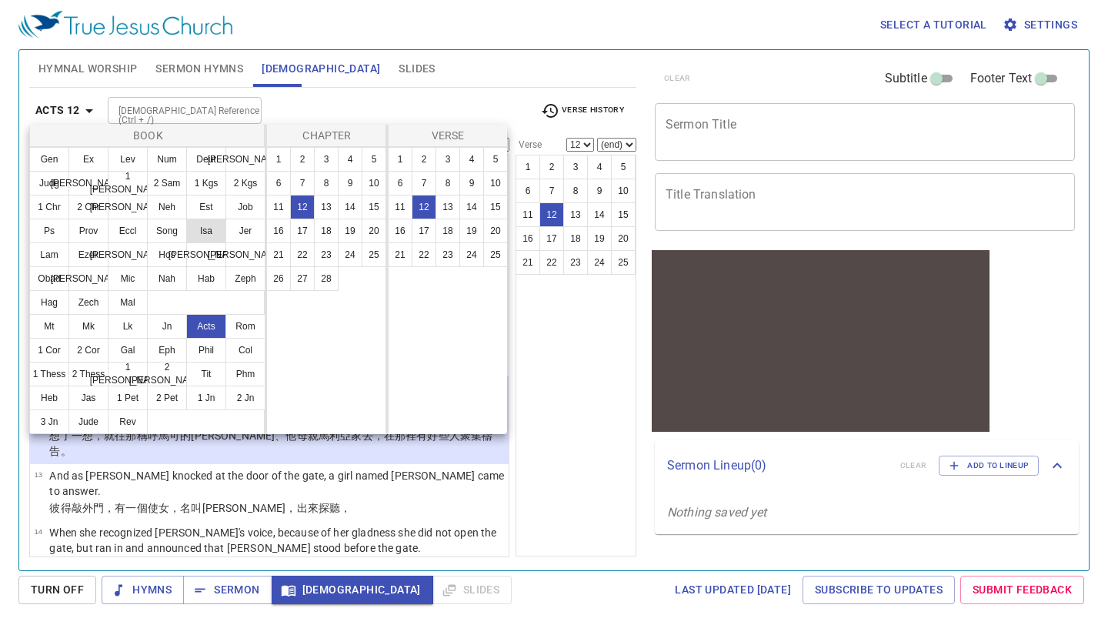
click at [201, 230] on button "Isa" at bounding box center [206, 230] width 40 height 25
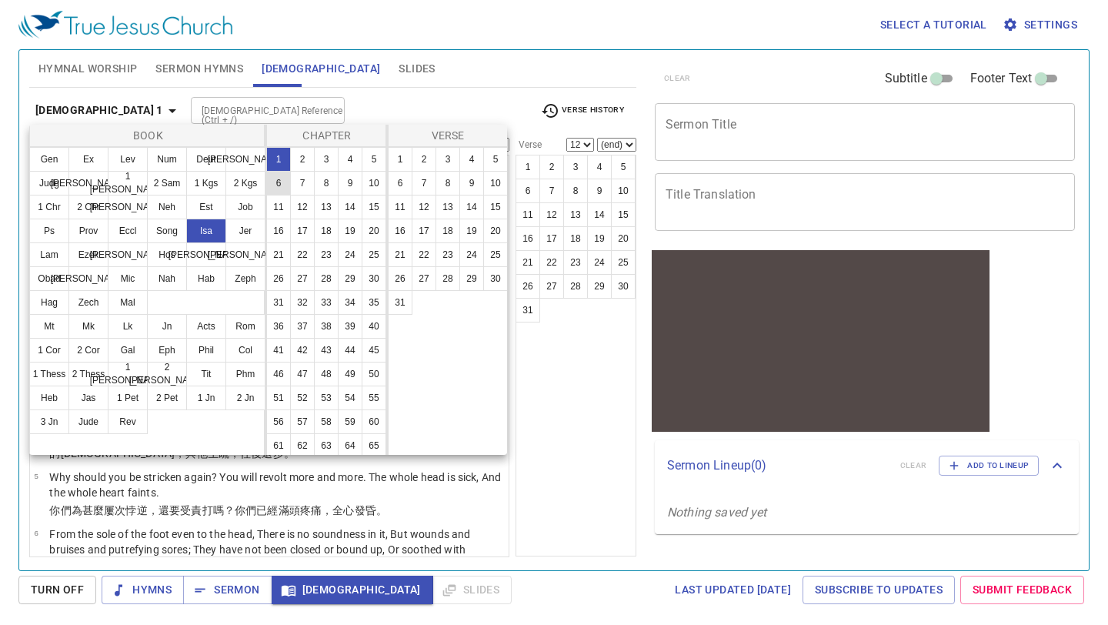
click at [281, 192] on button "6" at bounding box center [278, 183] width 25 height 25
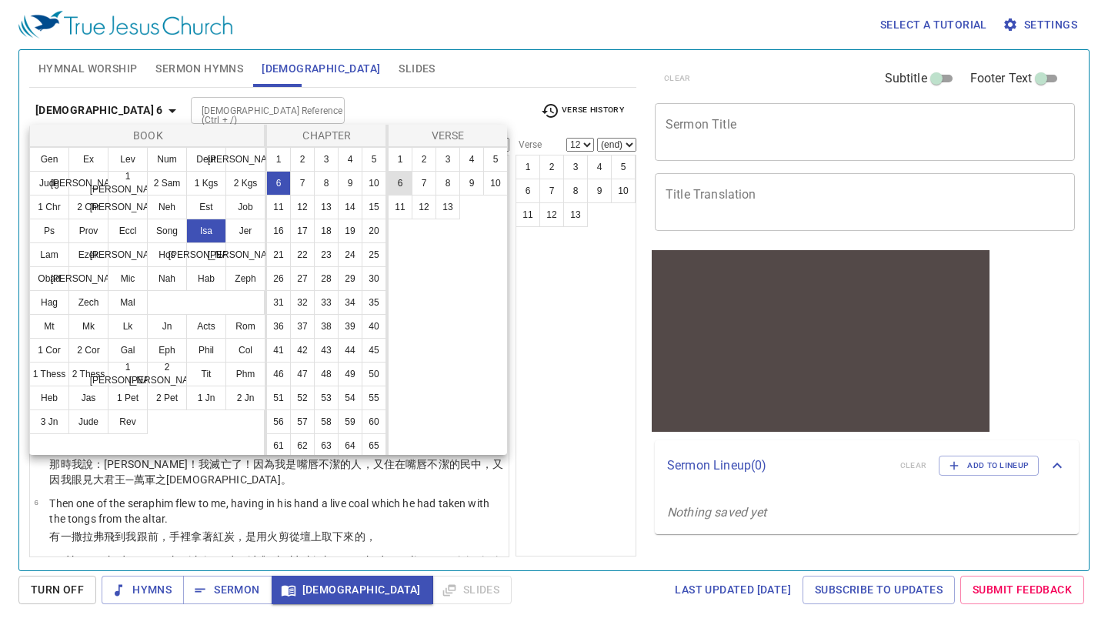
click at [407, 192] on button "6" at bounding box center [400, 183] width 25 height 25
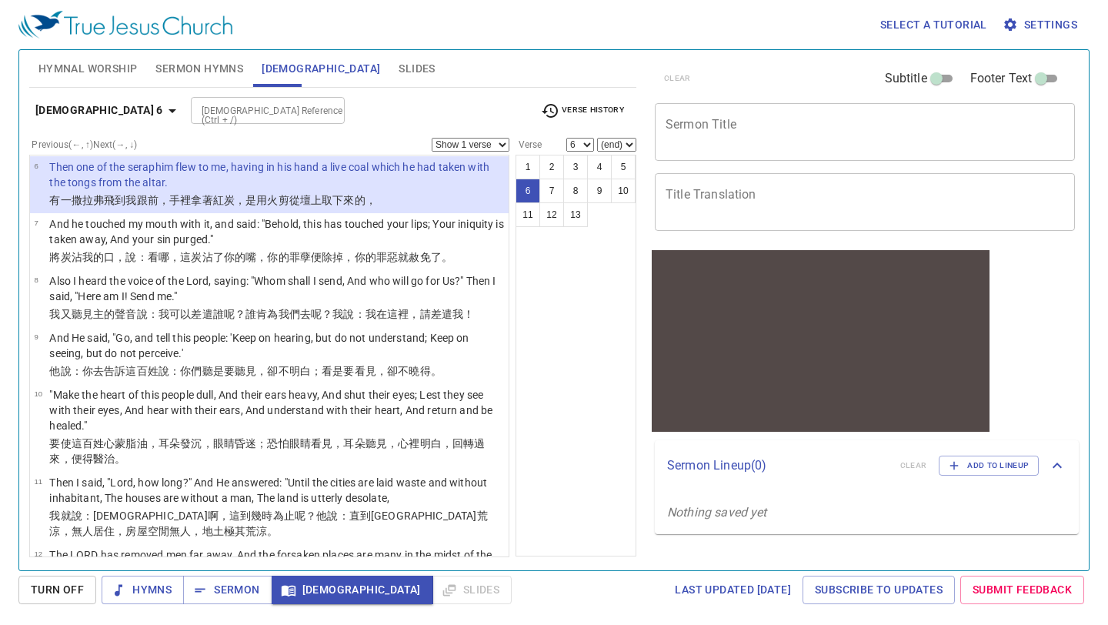
scroll to position [428, 0]
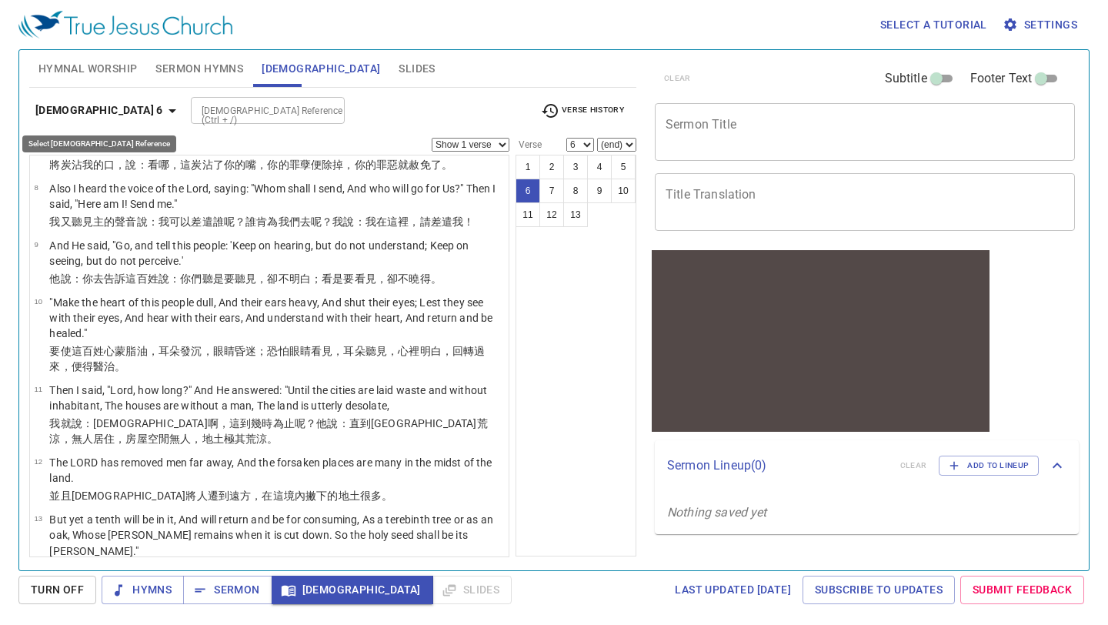
click at [163, 103] on icon "button" at bounding box center [172, 111] width 18 height 18
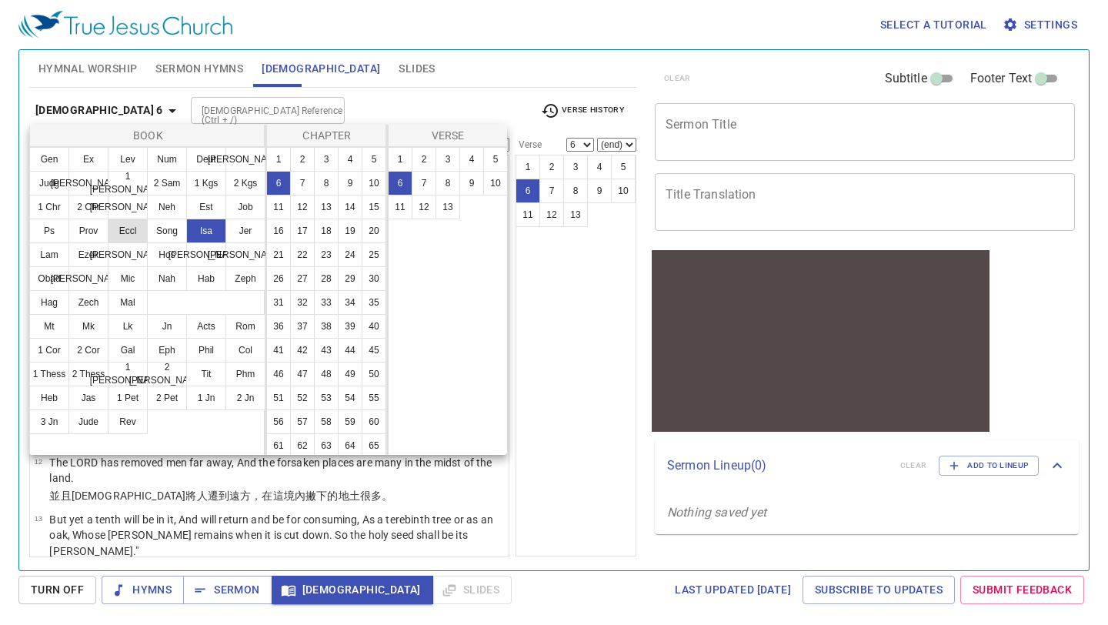
click at [132, 227] on button "Eccl" at bounding box center [128, 230] width 40 height 25
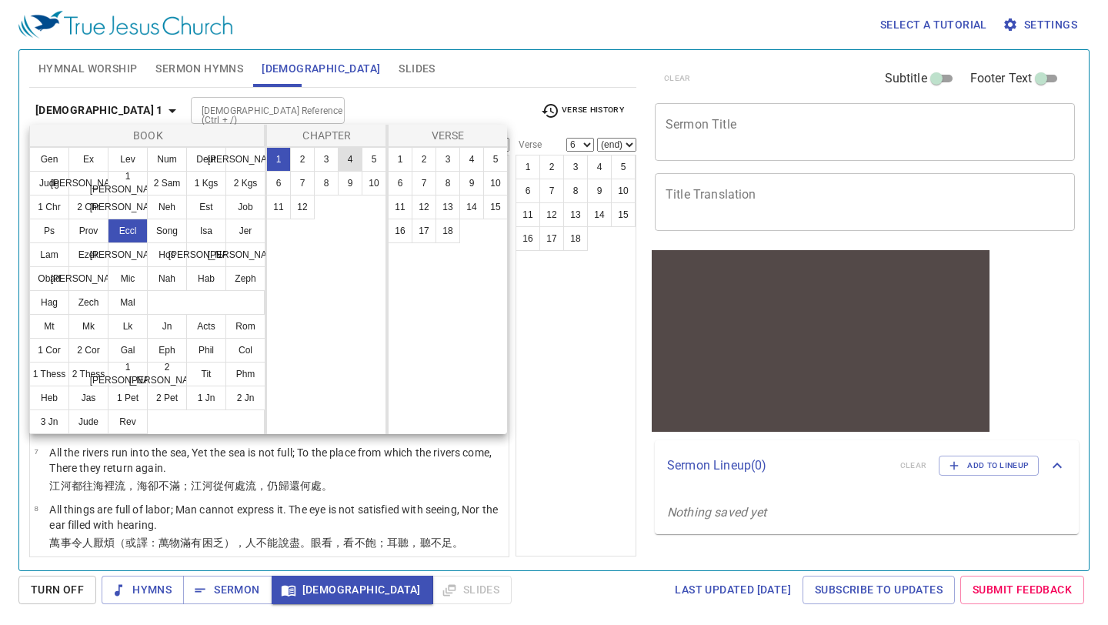
click at [350, 157] on button "4" at bounding box center [350, 159] width 25 height 25
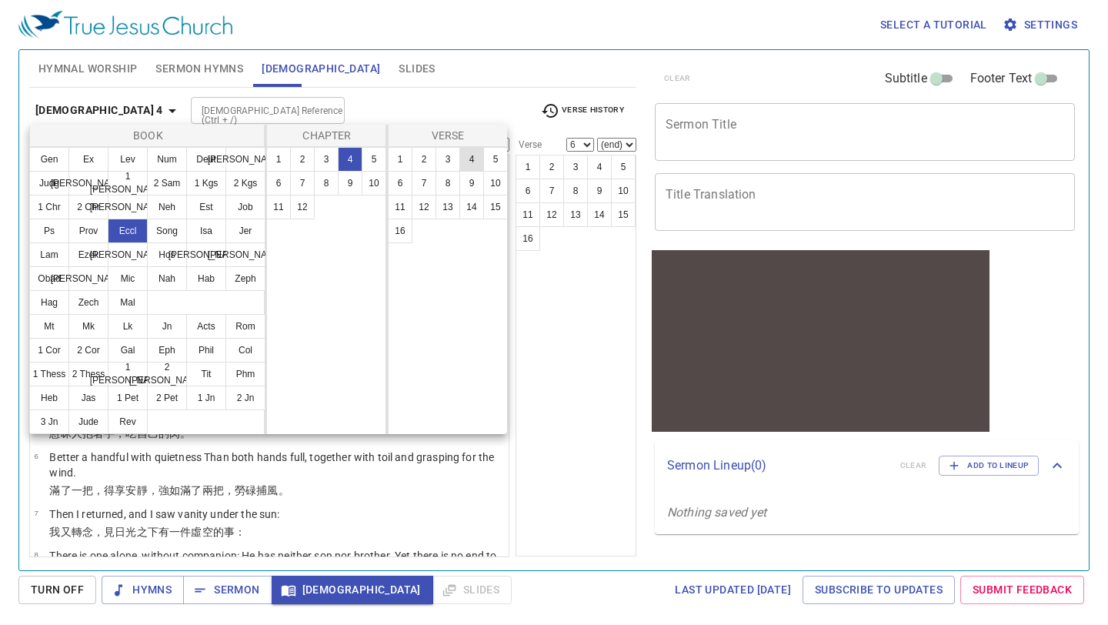
click at [470, 163] on button "4" at bounding box center [471, 159] width 25 height 25
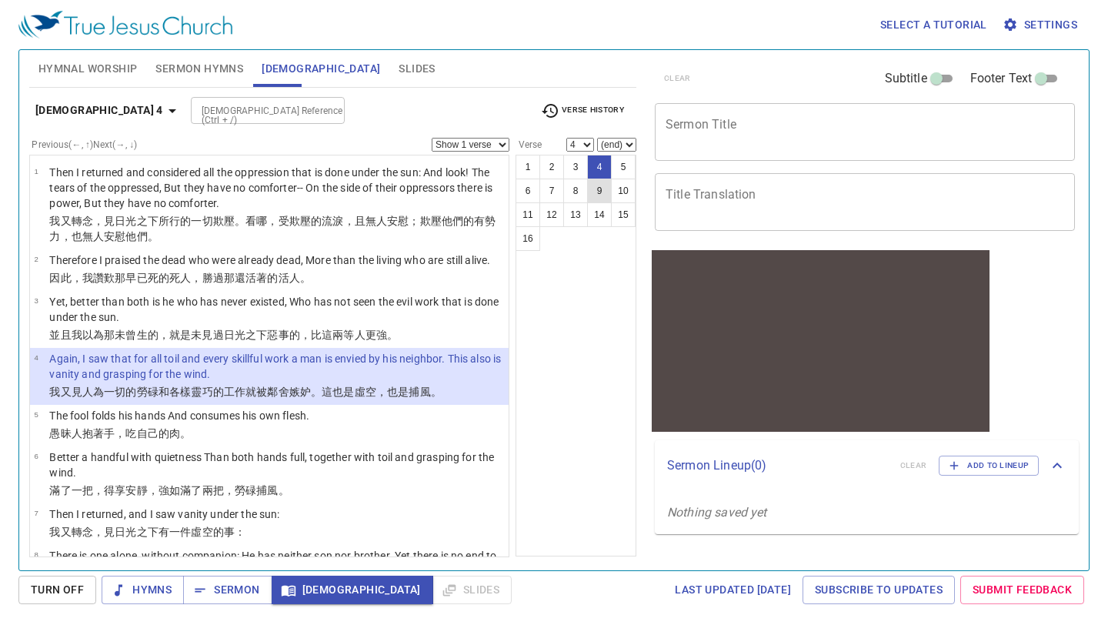
click at [595, 198] on button "9" at bounding box center [599, 190] width 25 height 25
select select "9"
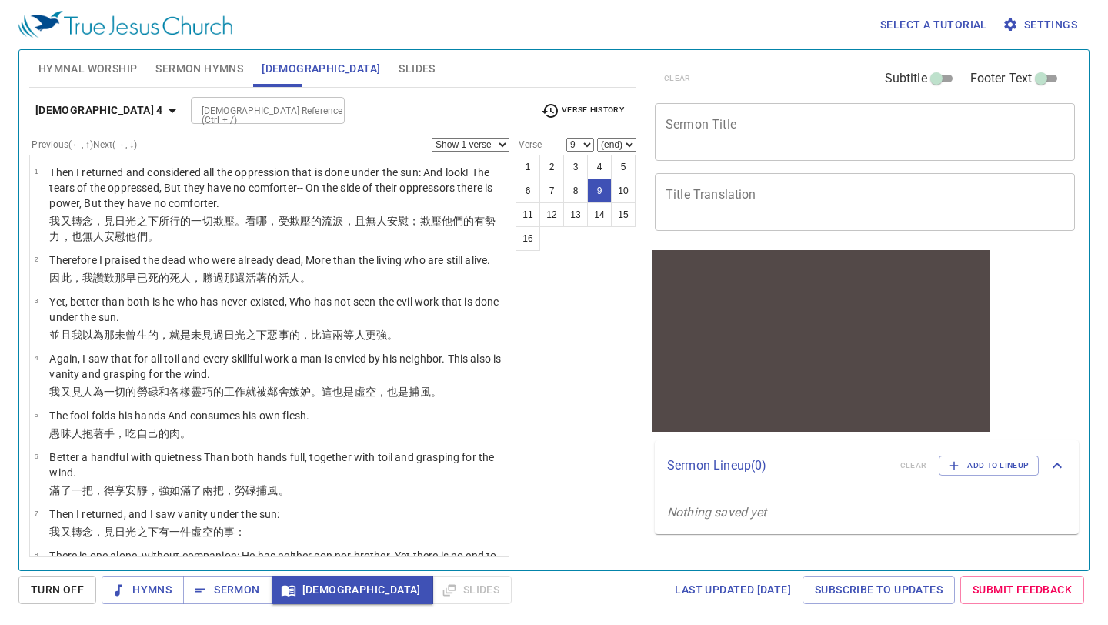
scroll to position [298, 0]
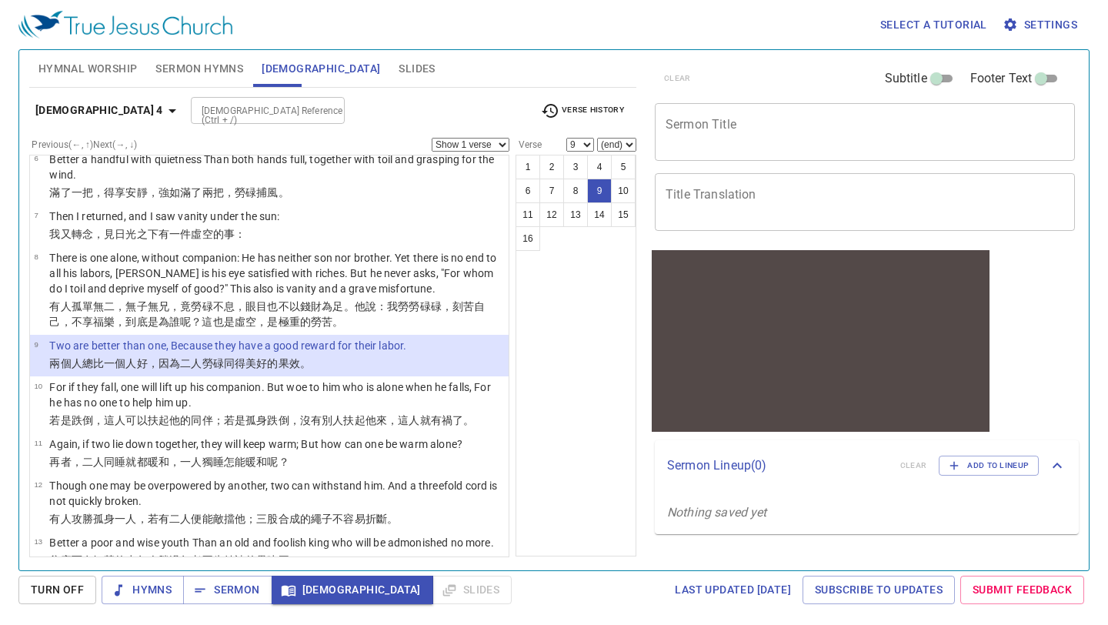
click at [506, 147] on select "Show 1 verse Show 2 verses Show 3 verses Show 4 verses Show 5 verses" at bounding box center [471, 145] width 78 height 14
select select "4"
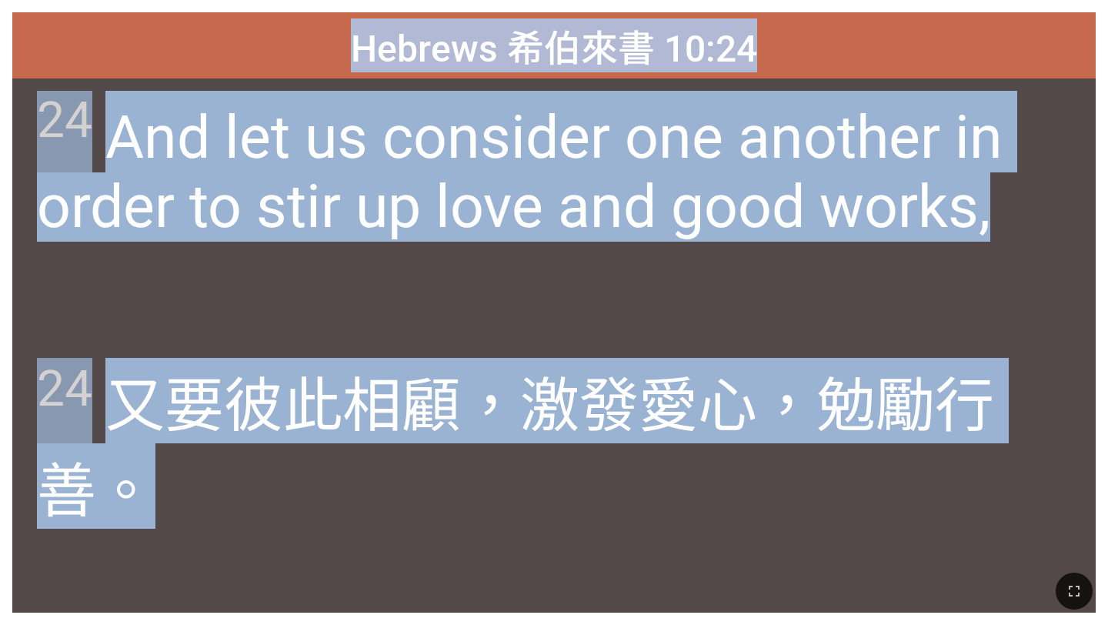
drag, startPoint x: 356, startPoint y: 35, endPoint x: 613, endPoint y: 479, distance: 512.8
click at [613, 479] on div "Hebrews [PERSON_NAME]來書 10:24 Hebrews [PERSON_NAME]來書 10:24 24 And let us consi…" at bounding box center [553, 312] width 1083 height 600
copy div "Hebrews [PERSON_NAME]來書 10:24 Hebrews [PERSON_NAME]來書 10:24 24 And let us consi…"
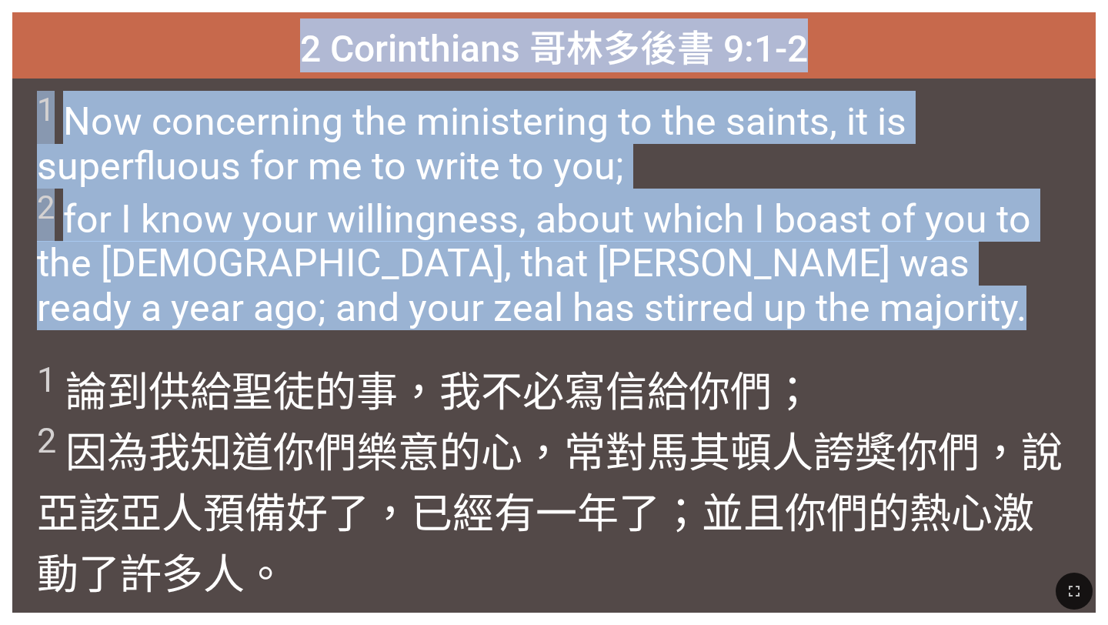
click at [545, 267] on span "1 Now concerning the ministering to the saints, it is superfluous for me to wri…" at bounding box center [553, 210] width 1033 height 239
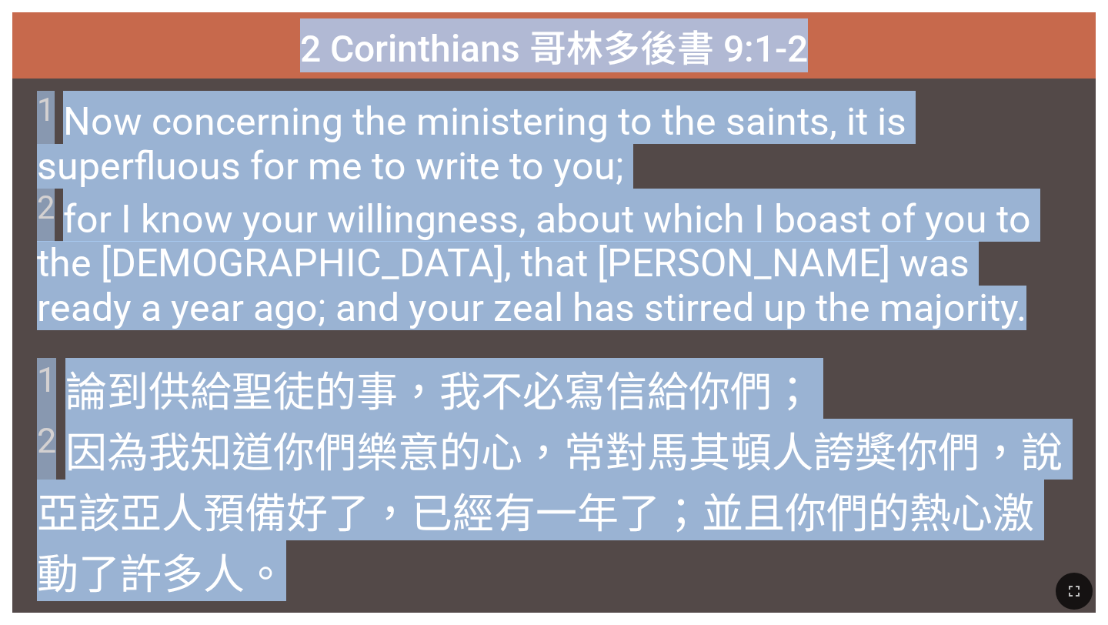
drag, startPoint x: 300, startPoint y: 53, endPoint x: 625, endPoint y: 572, distance: 612.3
click at [625, 6] on div "Hymnal Worship Hymnal Worship 詩頌崇拜 詩頌崇拜 2 Corinthians 哥林多後書 9:1-2 2 Corinthians…" at bounding box center [553, 6] width 1095 height 0
copy div "2 Corinthians 哥林多後書 9:1-2 2 Corinthians 哥林多後書 9:1-2 1 Now concerning the minist…"
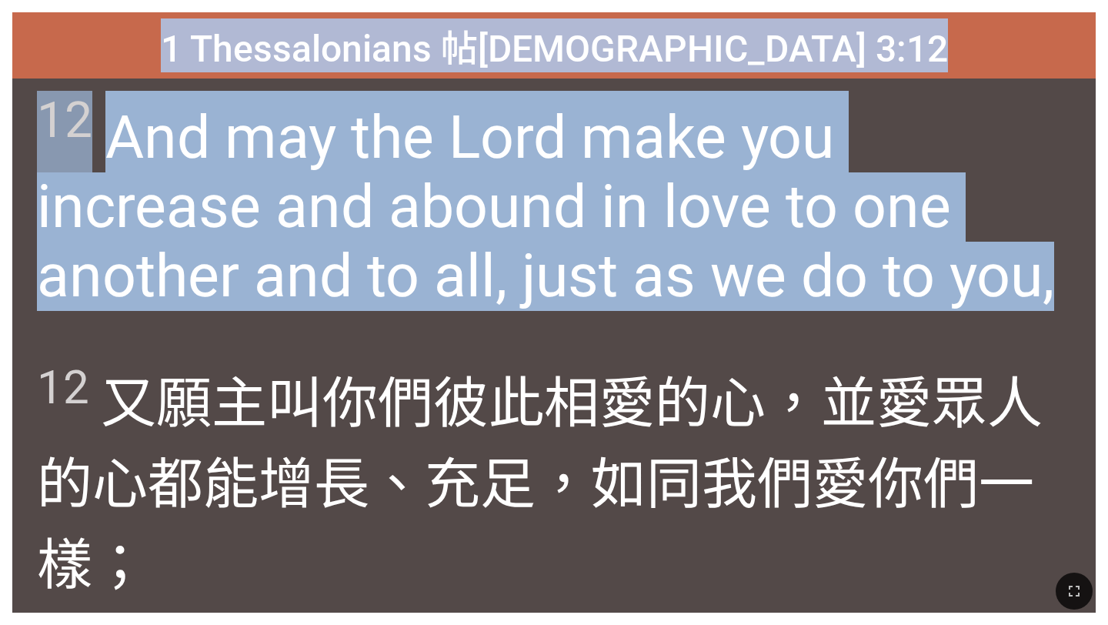
click at [465, 283] on span "12 And may the Lord make you increase and abound in love to one another and to …" at bounding box center [553, 201] width 1033 height 220
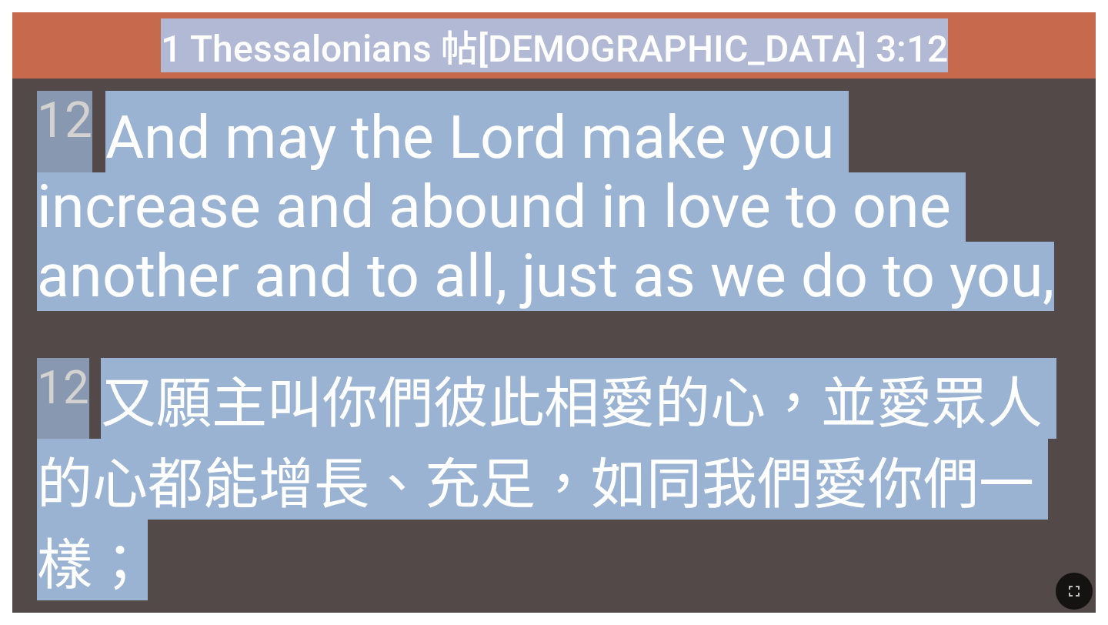
drag, startPoint x: 250, startPoint y: 35, endPoint x: 442, endPoint y: 518, distance: 519.6
click at [442, 518] on div "1 Thessalonians 帖撒羅尼迦前書 3:12 1 Thessalonians 帖撒羅尼迦前書 3:12 12 And may the Lord m…" at bounding box center [553, 312] width 1083 height 600
copy div "1 Thessalonians 帖撒羅尼迦前書 3:12 1 Thessalonians 帖撒羅尼迦前書 3:12 12 And may the Lord m…"
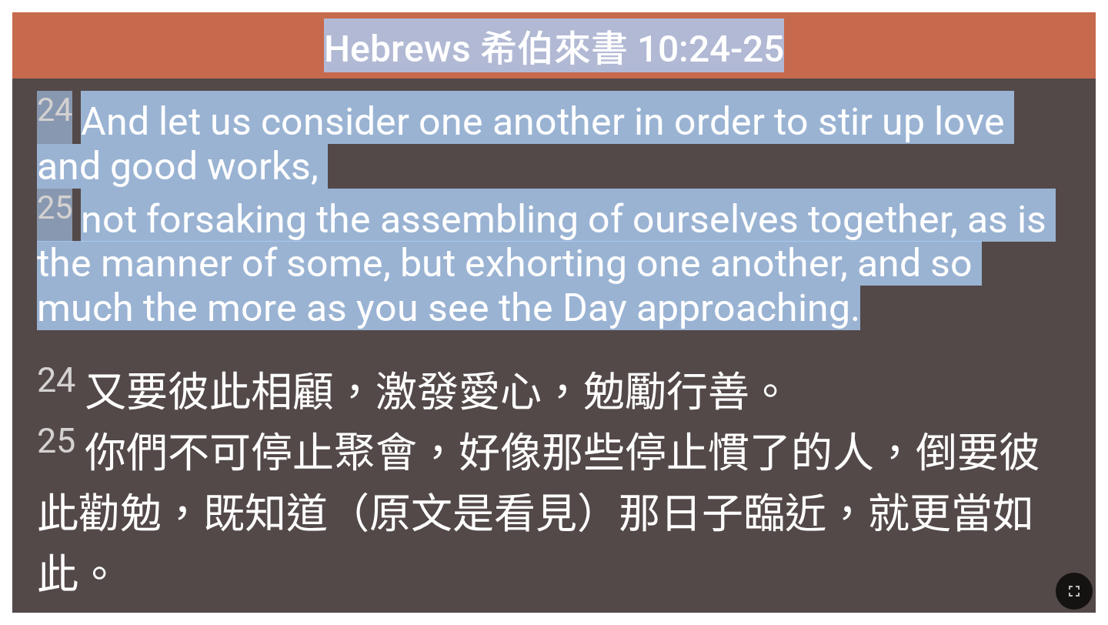
click at [365, 336] on div "24 And let us consider one another in order to stir up love and good works, 25 …" at bounding box center [553, 211] width 1083 height 267
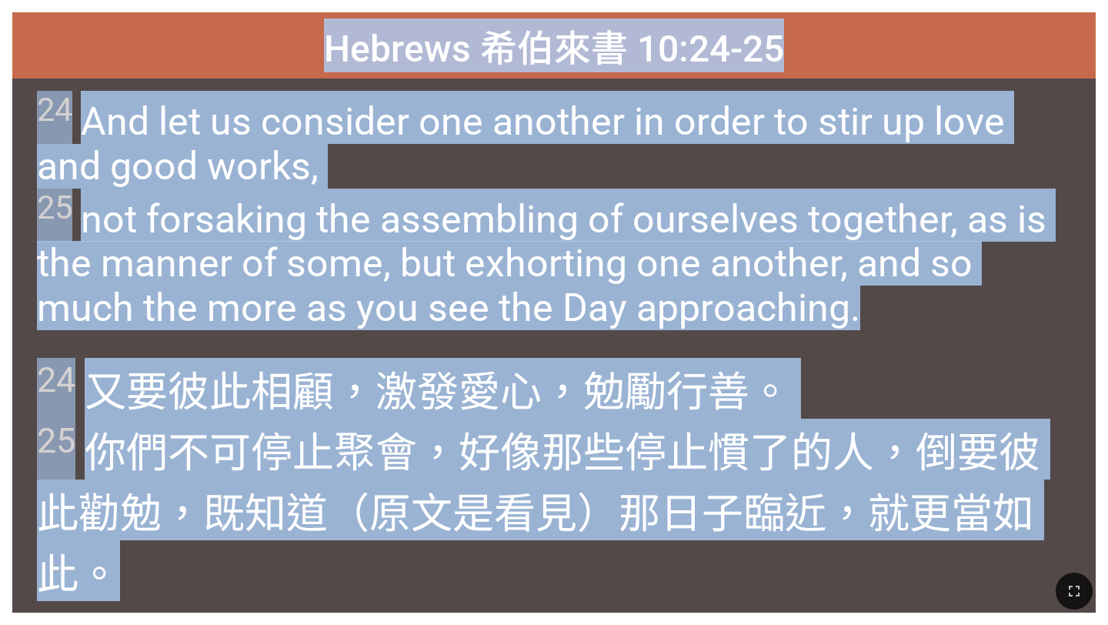
drag, startPoint x: 325, startPoint y: 35, endPoint x: 540, endPoint y: 567, distance: 574.2
click at [540, 6] on div "Hymnal Worship Hymnal Worship 詩頌崇拜 詩頌崇拜 Hebrews 希伯來書 10:24-25 Hebrews 希伯來書 10:2…" at bounding box center [553, 6] width 1095 height 0
copy div "Hebrews 希伯來書 10:24-25 Hebrews 希伯來書 10:24-25 24 And let us consider one another …"
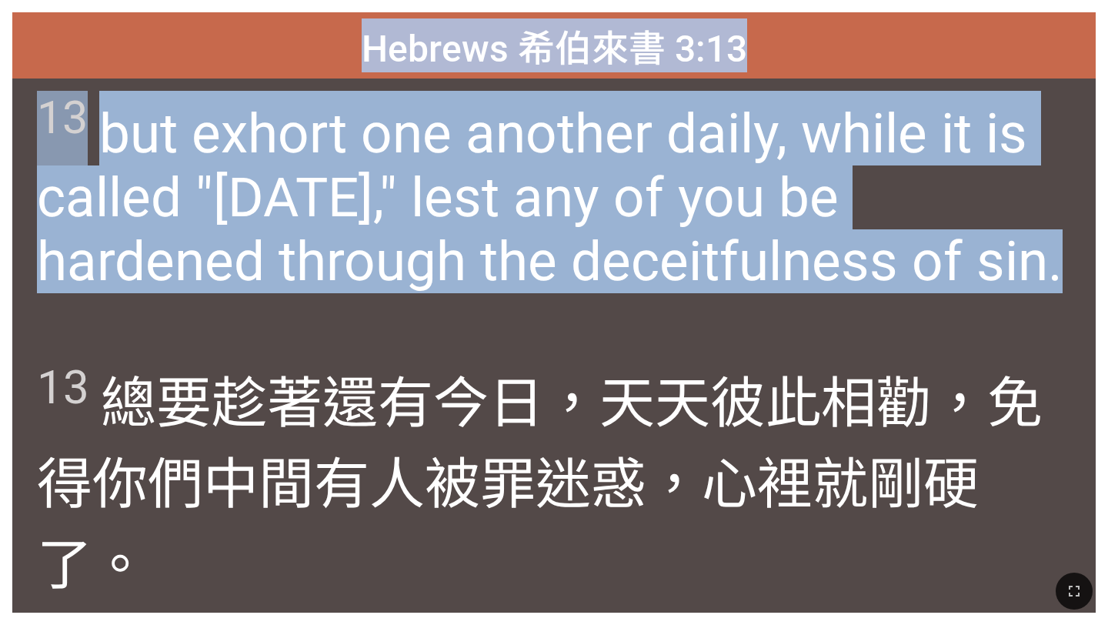
click at [667, 360] on span "13 總要 趁著 還有 今日 ，天天 彼此 相勸 ，免得 你們 中間 有人被罪 迷惑 ，心裡就剛硬了 。" at bounding box center [553, 479] width 1033 height 242
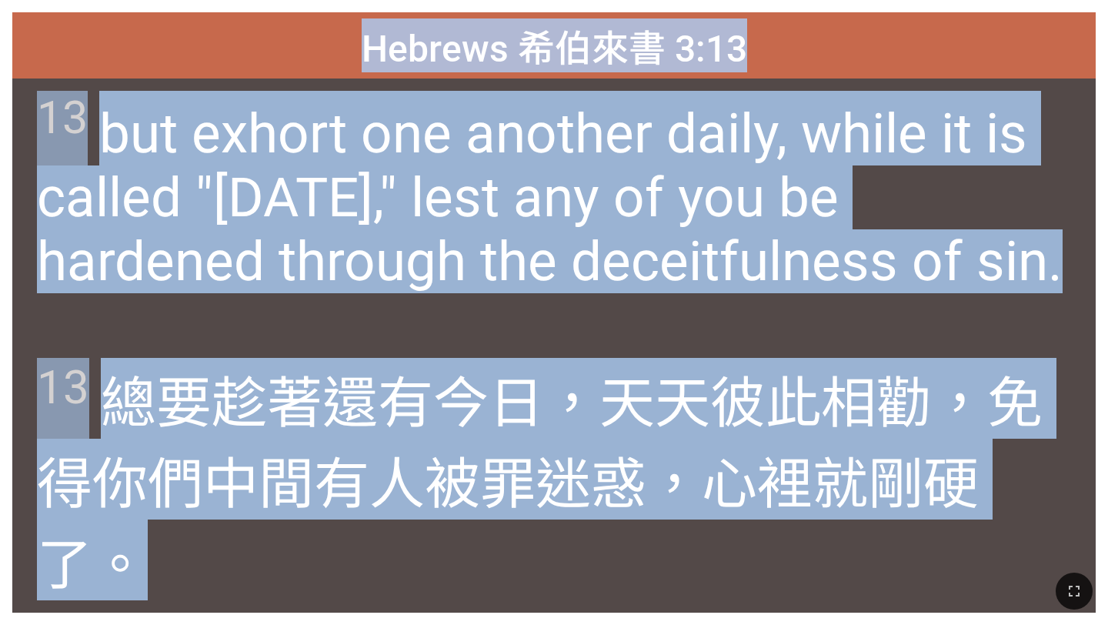
drag, startPoint x: 363, startPoint y: 42, endPoint x: 664, endPoint y: 560, distance: 598.7
click at [664, 6] on div "Hymnal Worship Hymnal Worship 詩頌崇拜 詩頌崇拜 Hebrews 希伯來書 3:13 Hebrews 希伯來書 3:13 13 …" at bounding box center [553, 6] width 1095 height 0
copy div "Hebrews 希伯來書 3:13 Hebrews 希伯來書 3:13 13 but exhort one another daily, while it i…"
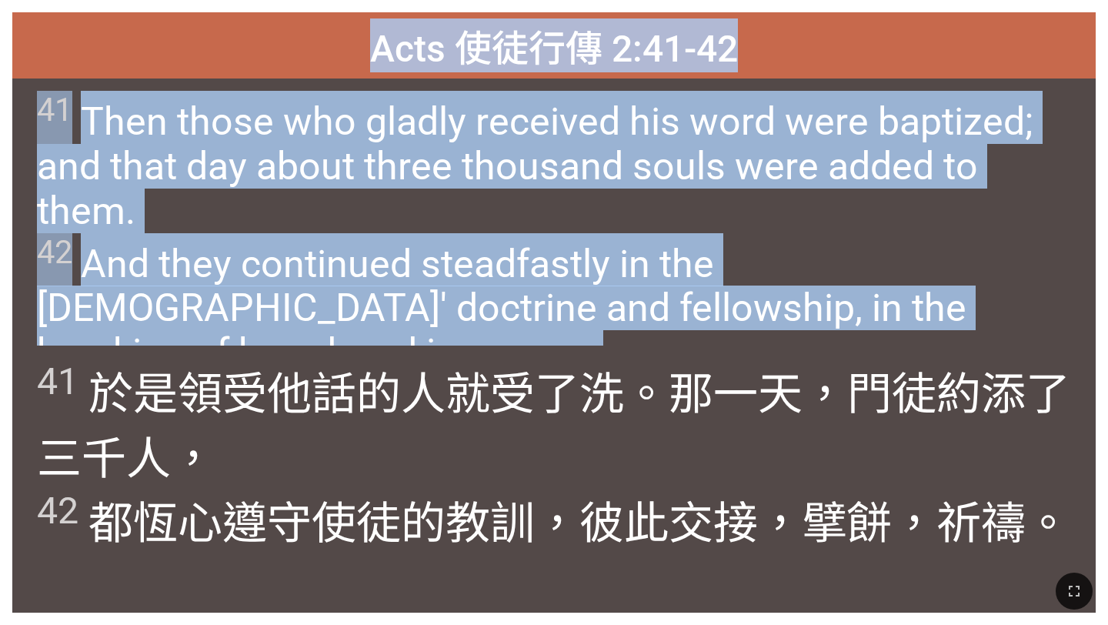
click at [504, 193] on span "41 Then those who gladly received his word were baptized; and that day about th…" at bounding box center [553, 233] width 1033 height 284
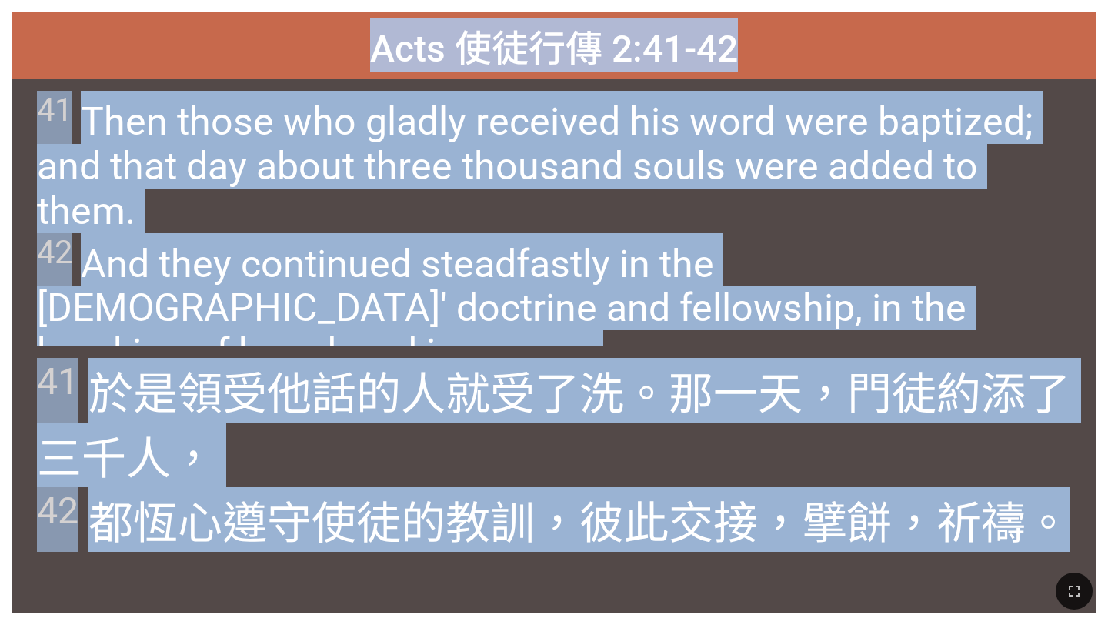
drag, startPoint x: 372, startPoint y: 45, endPoint x: 1085, endPoint y: 540, distance: 867.8
click at [1085, 540] on div "Acts 使徒行傳 2:41-42 Acts 使徒行傳 2:41-42 41 Then those who gladly received his word …" at bounding box center [553, 312] width 1083 height 600
copy div "Acts 使徒行傳 2:41-42 Acts 使徒行傳 2:41-42 41 Then those who gladly received his word …"
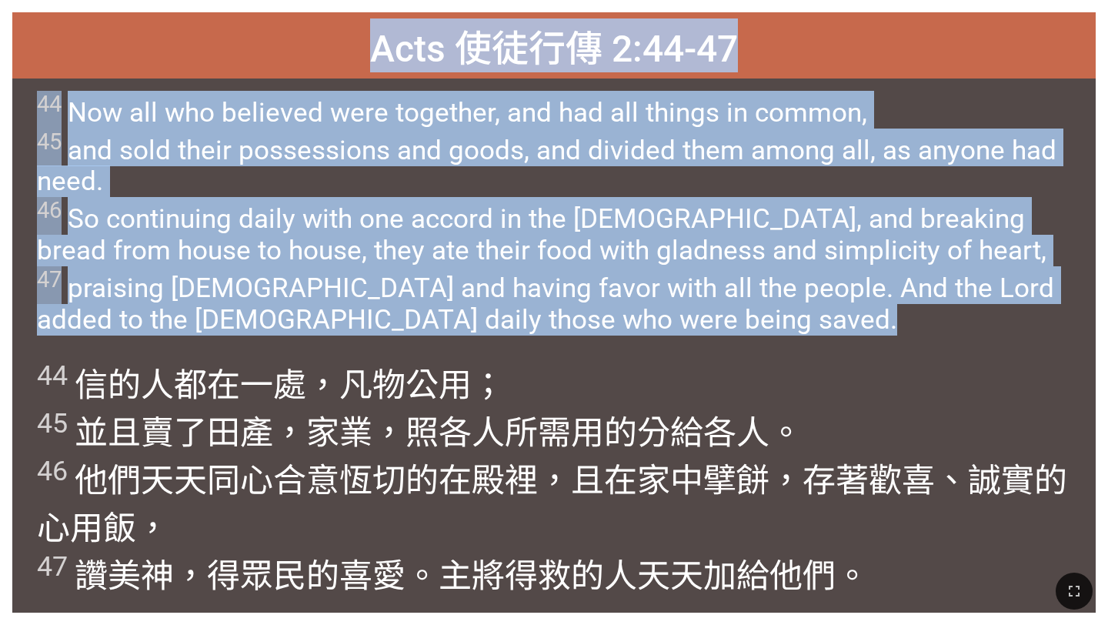
click at [490, 364] on span "44 信 的人都 在 一處 ，凡物 公 用 ； 45 並且 賣了 田產 ，家業 ，照 各人 所 需用 的分給 各人 。 46 他們天天 同心合意 恆切的 在殿…" at bounding box center [553, 477] width 1033 height 238
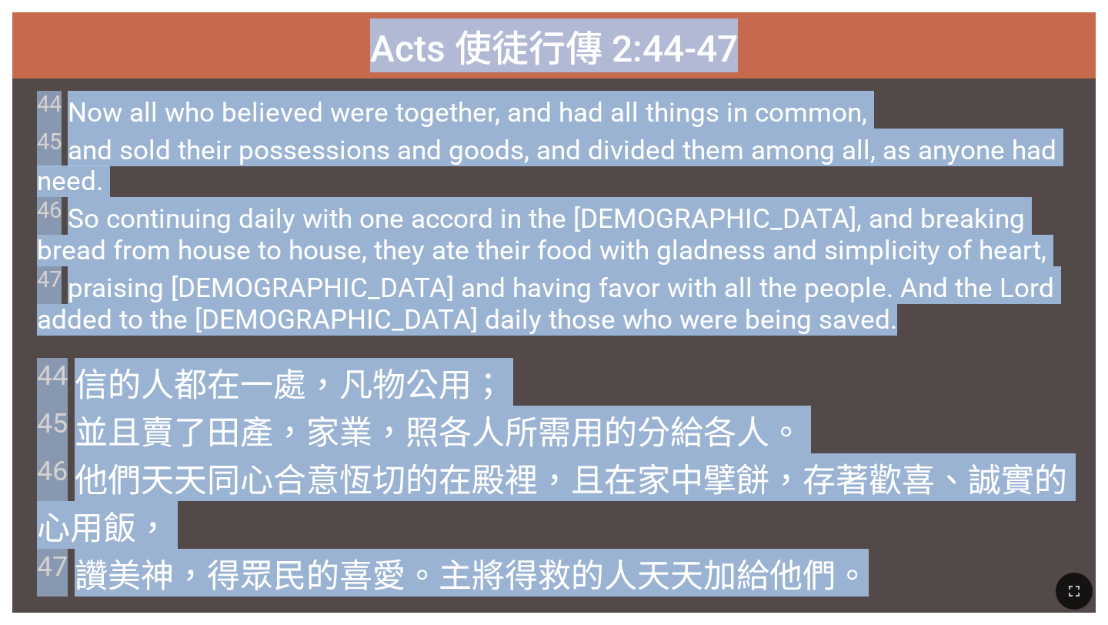
drag, startPoint x: 374, startPoint y: 34, endPoint x: 1033, endPoint y: 624, distance: 884.6
click at [1033, 6] on div "Hymnal Worship Hymnal Worship 詩頌崇拜 詩頌崇拜 Acts 使徒行傳 2:44-47 Acts 使徒行傳 2:44-47 44 …" at bounding box center [553, 6] width 1095 height 0
copy div "Acts 使徒行傳 2:44-47 Acts 使徒行傳 2:44-47 44 Now all who believed were together, and …"
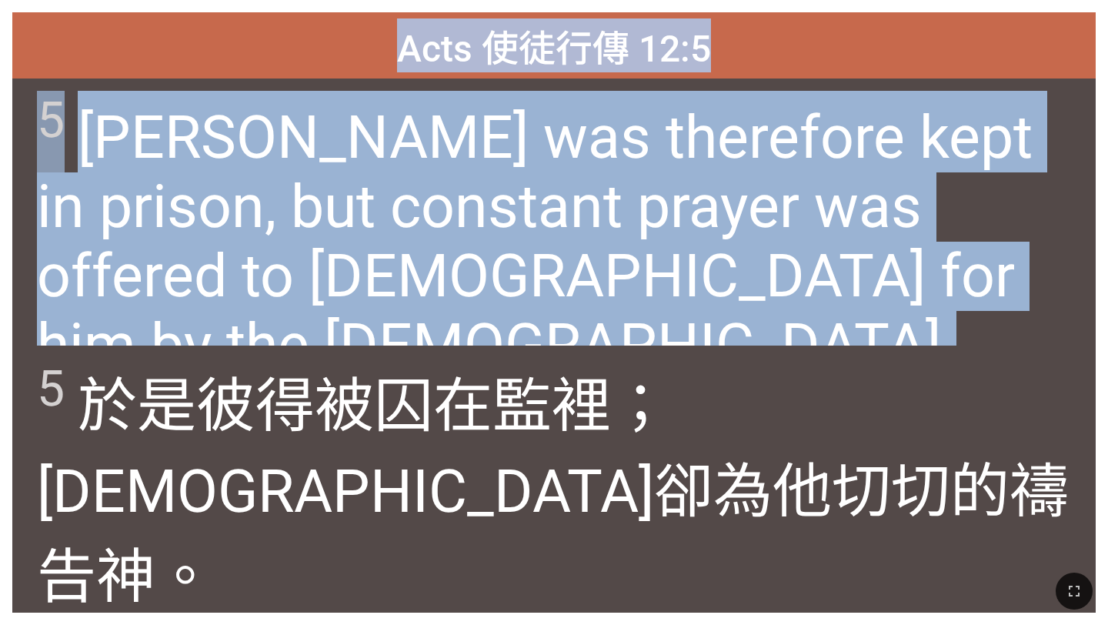
click at [398, 280] on span "5 Peter was therefore kept in prison, but constant prayer was offered to God fo…" at bounding box center [553, 235] width 1033 height 289
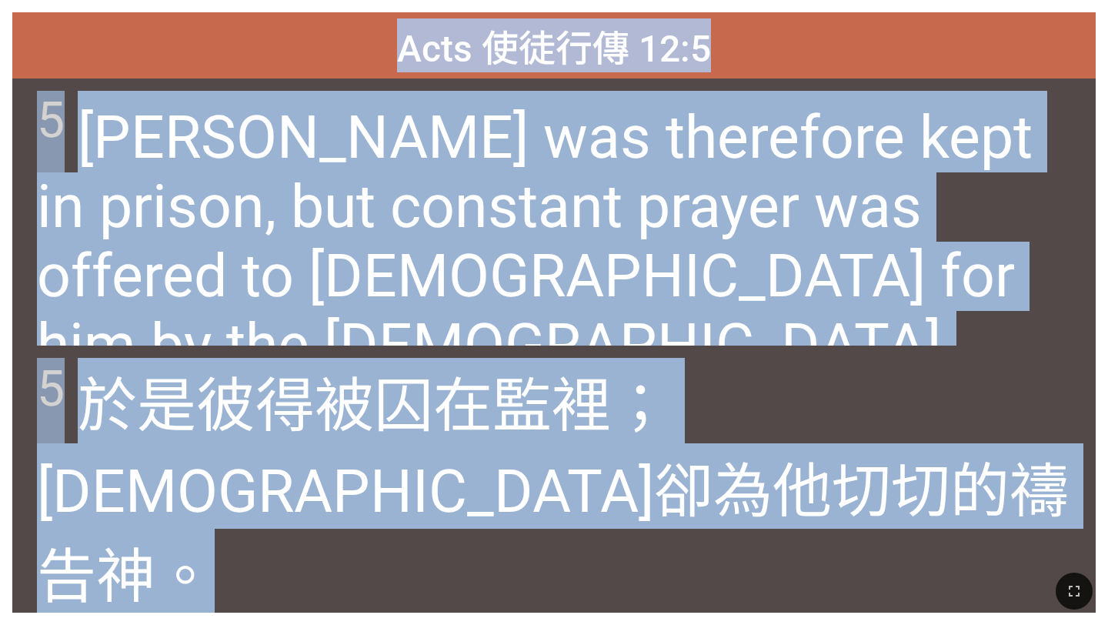
drag, startPoint x: 404, startPoint y: 38, endPoint x: 528, endPoint y: 449, distance: 429.0
click at [528, 449] on div "Acts 使徒行傳 12:5 Acts 使徒行傳 12:5 5 Peter was therefore kept in prison, but constan…" at bounding box center [553, 312] width 1083 height 600
copy div "Acts 使徒行傳 12:5 Acts 使徒行傳 12:5 5 Peter was therefore kept in prison, but constan…"
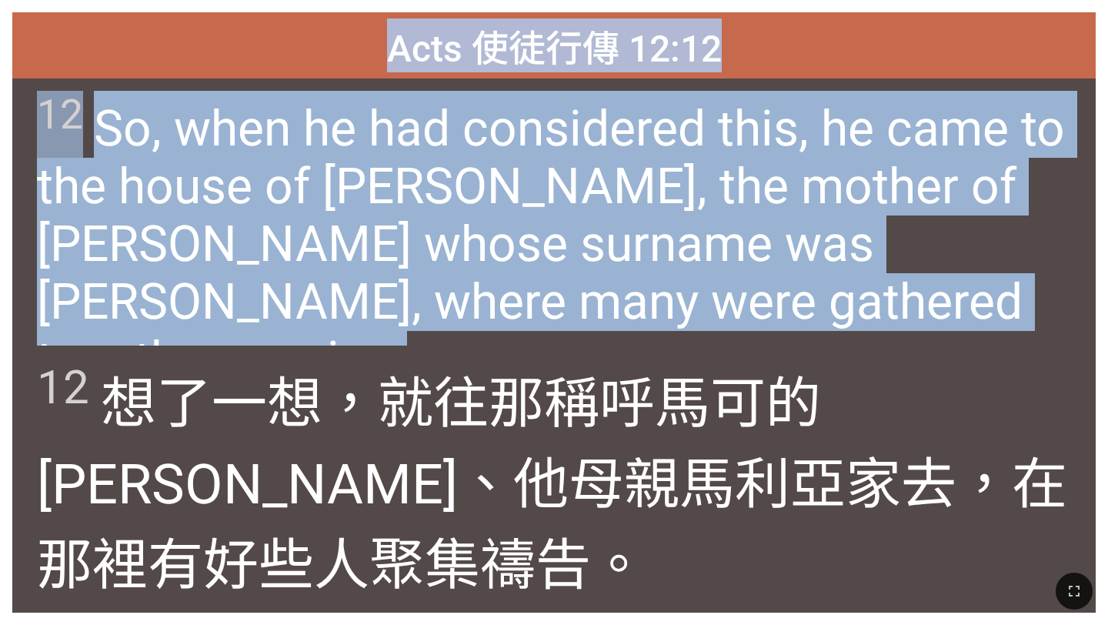
click at [518, 336] on div "12 So, when he had considered this, he came to the house of Mary, the mother of…" at bounding box center [553, 211] width 1083 height 267
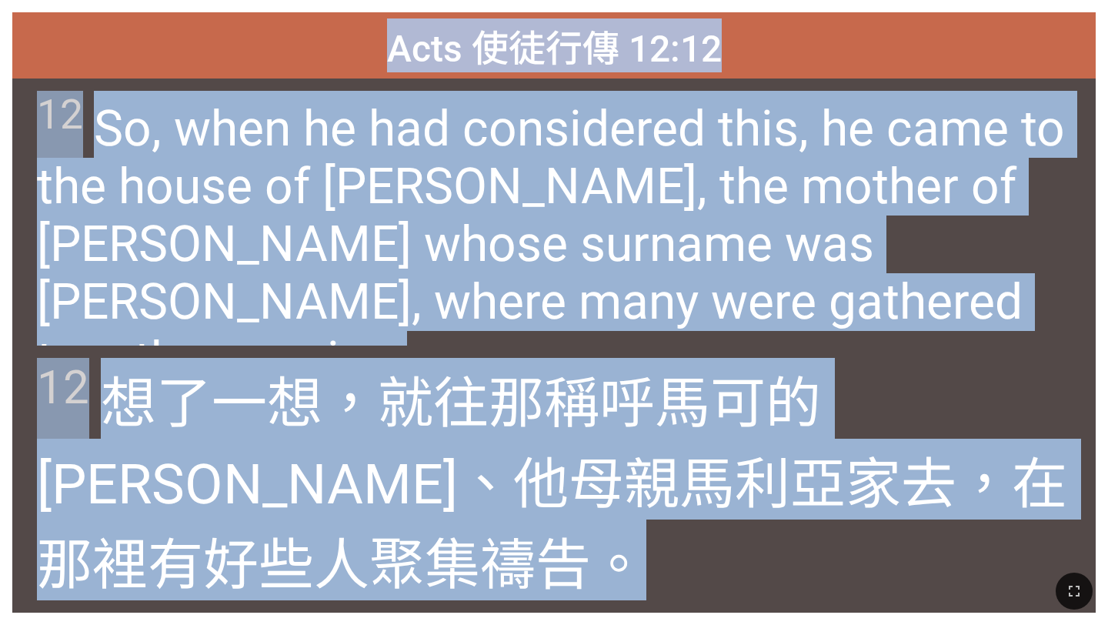
drag, startPoint x: 393, startPoint y: 42, endPoint x: 658, endPoint y: 623, distance: 639.2
click at [658, 6] on div "Hymnal Worship Hymnal Worship 詩頌崇拜 詩頌崇拜 Acts 使徒行傳 12:12 Acts 使徒行傳 12:12 12 So, …" at bounding box center [553, 6] width 1095 height 0
copy div "Acts 使徒行傳 12:12 Acts 使徒行傳 12:12 12 So, when he had considered this, he came to …"
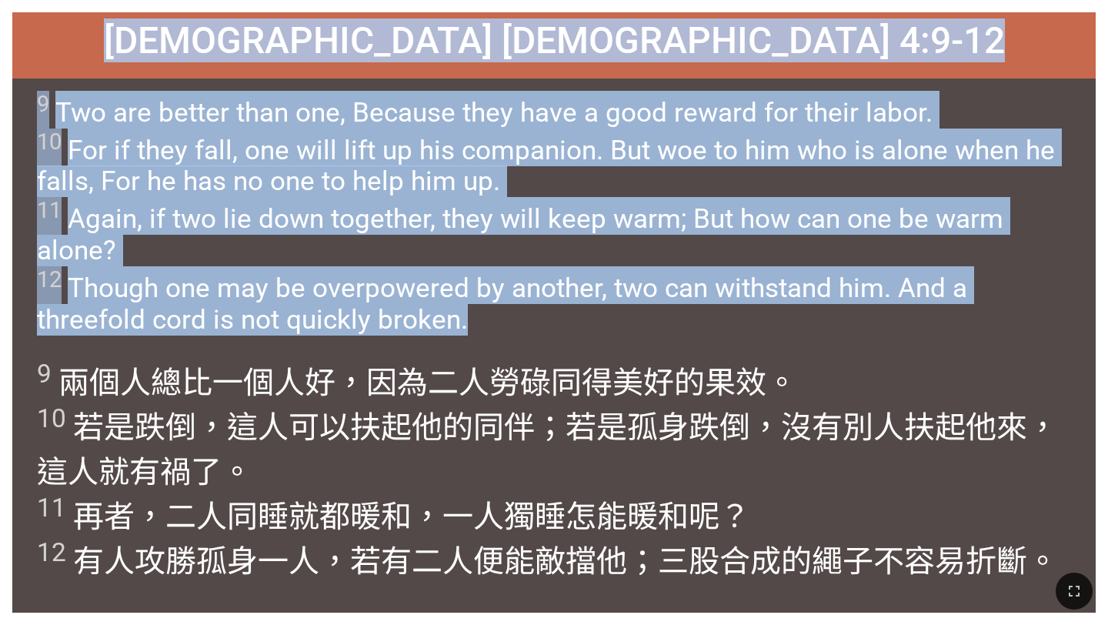
click at [641, 321] on span "9 Two are better than one, Because they have a good reward for their labor. 10 …" at bounding box center [553, 213] width 1033 height 245
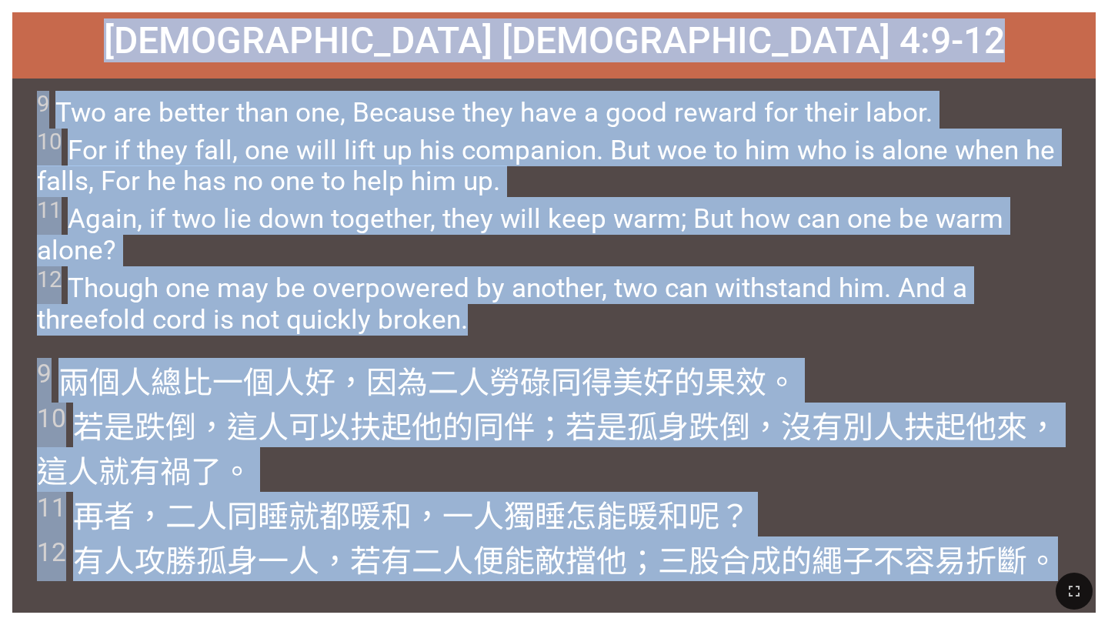
drag, startPoint x: 337, startPoint y: 41, endPoint x: 1051, endPoint y: 551, distance: 877.2
click at [1051, 551] on div "Ecclesiastes 傳道書 4:9-12 Ecclesiastes 傳道書 4:9-12 9 Two are better than one, Beca…" at bounding box center [553, 312] width 1083 height 600
copy div "Ecclesiastes 傳道書 4:9-12 Ecclesiastes 傳道書 4:9-12 9 Two are better than one, Beca…"
